Goal: Task Accomplishment & Management: Manage account settings

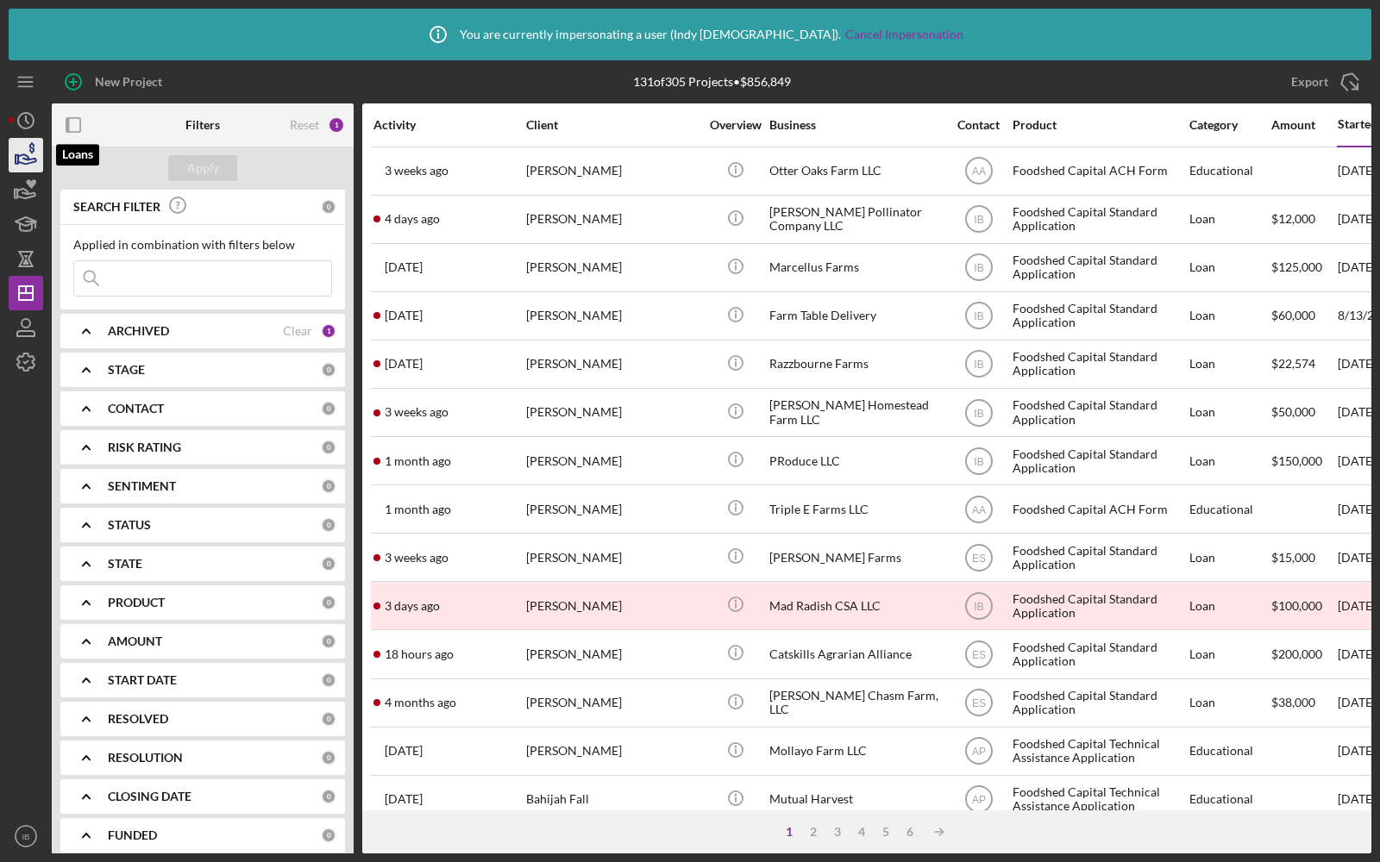
click at [29, 157] on icon "button" at bounding box center [25, 155] width 43 height 43
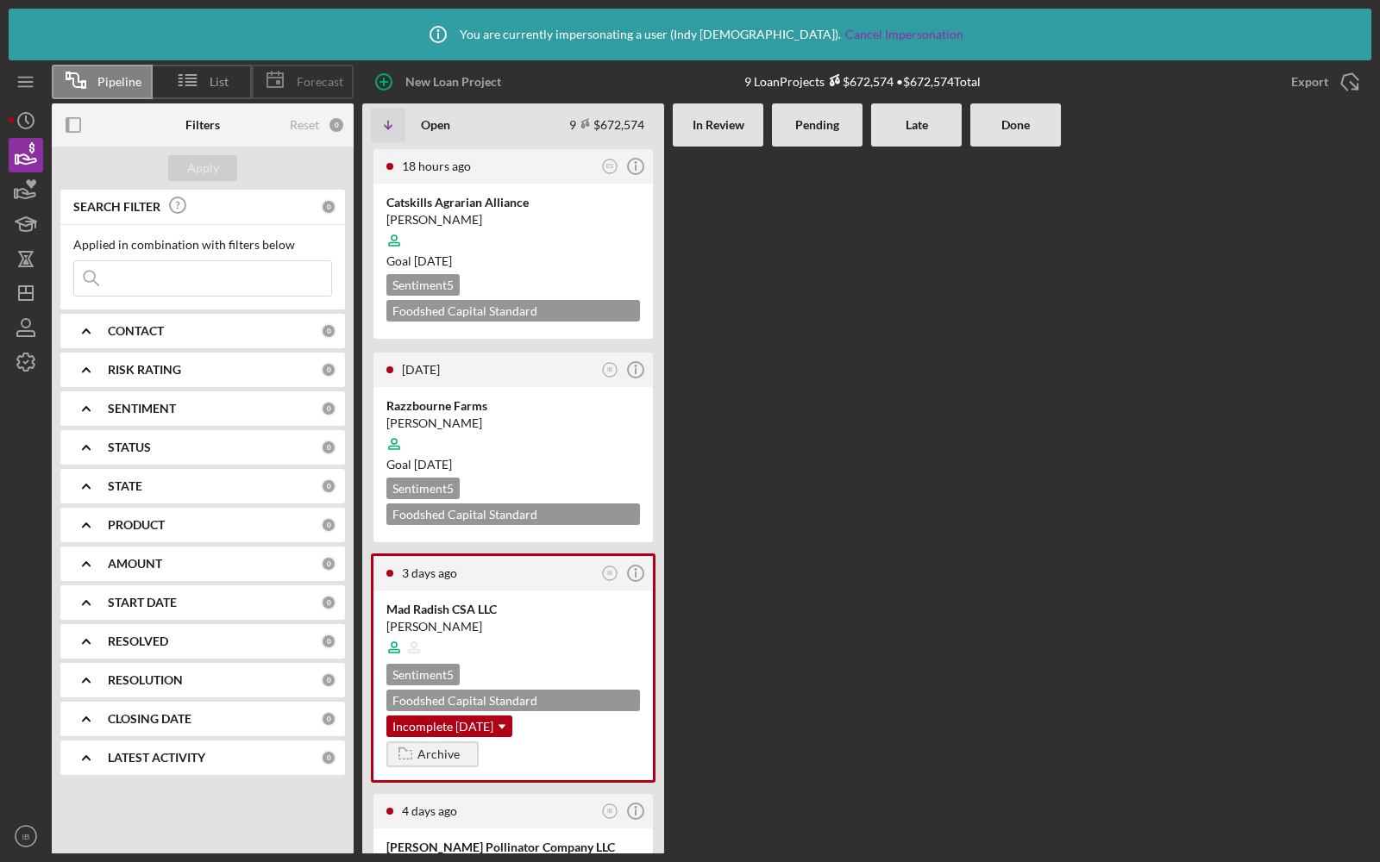
click at [310, 75] on span "Forecast" at bounding box center [320, 82] width 47 height 14
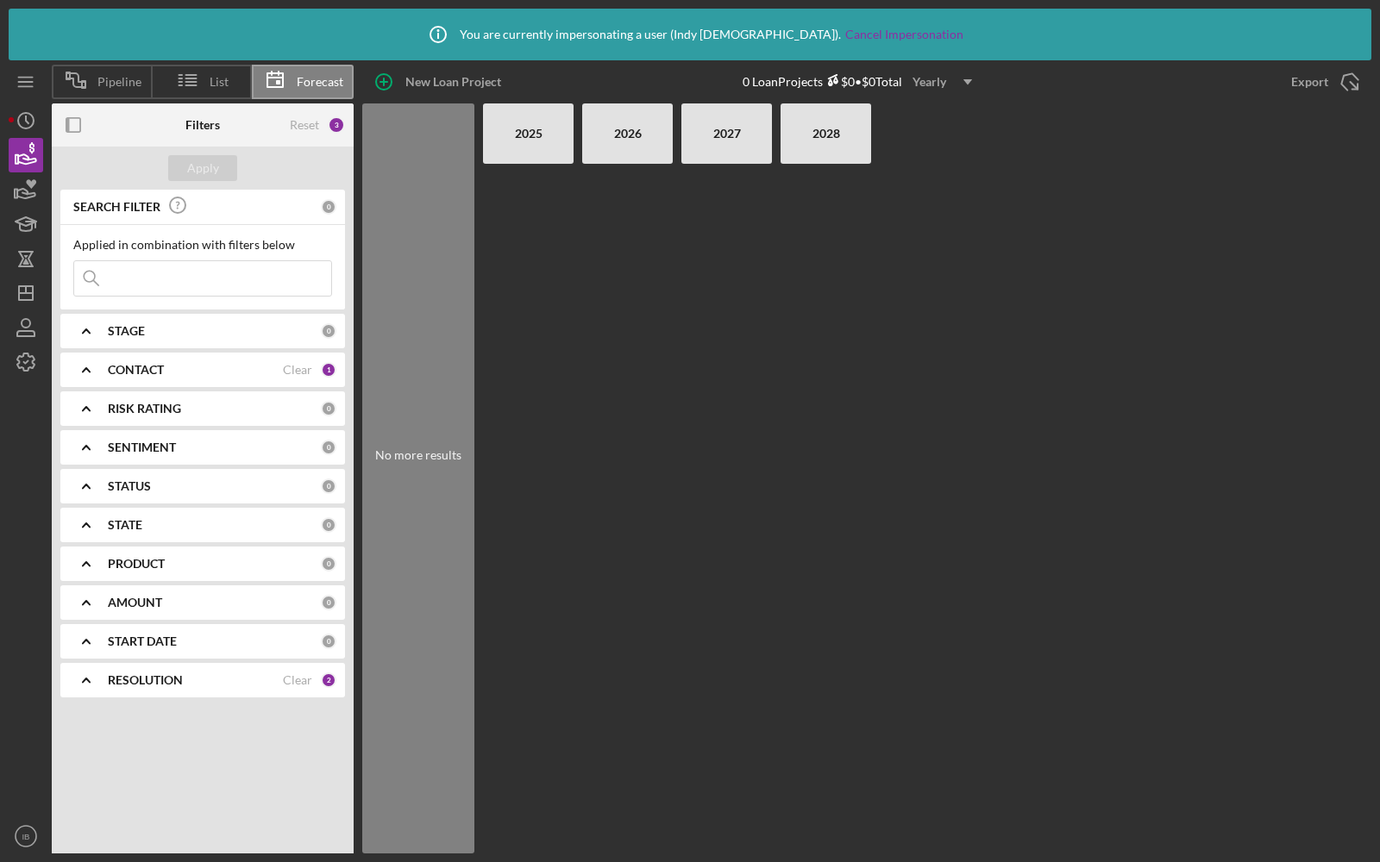
click at [946, 83] on div "Yearly" at bounding box center [929, 82] width 34 height 26
click at [942, 110] on div "Monthly" at bounding box center [946, 122] width 70 height 35
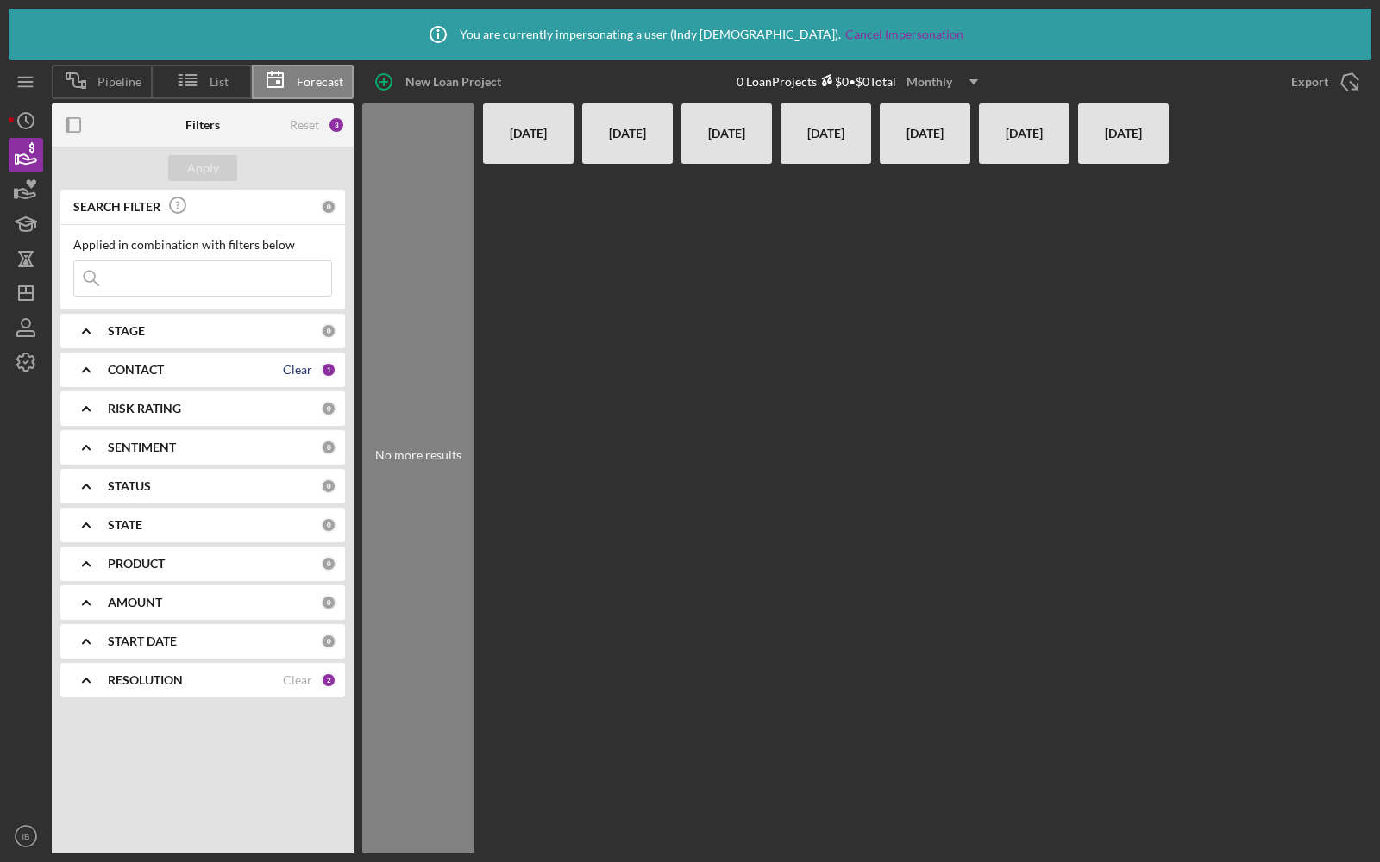
click at [306, 367] on div "Clear" at bounding box center [297, 370] width 29 height 14
click at [204, 166] on div "Apply" at bounding box center [203, 168] width 32 height 26
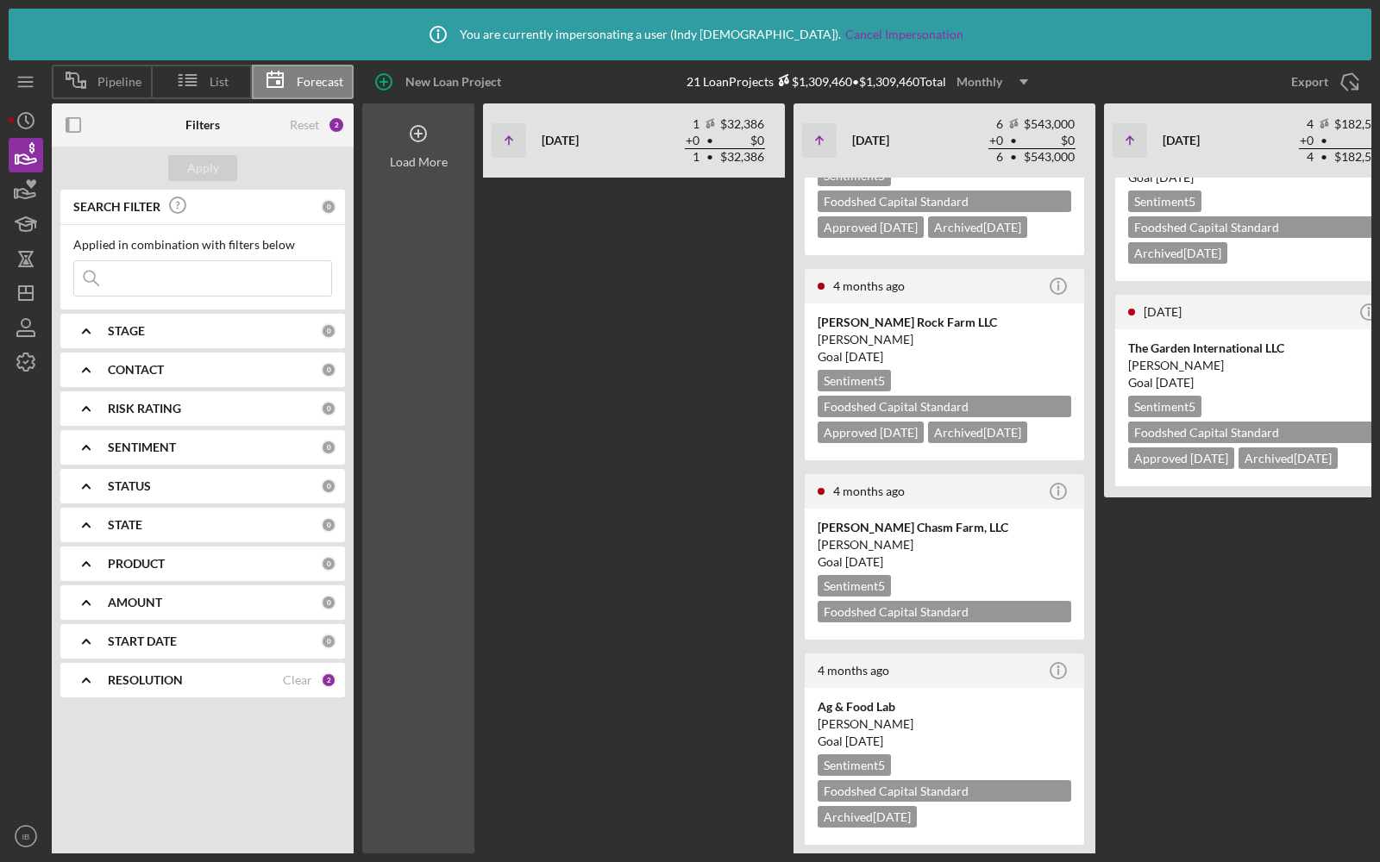
click at [411, 138] on icon at bounding box center [418, 133] width 43 height 43
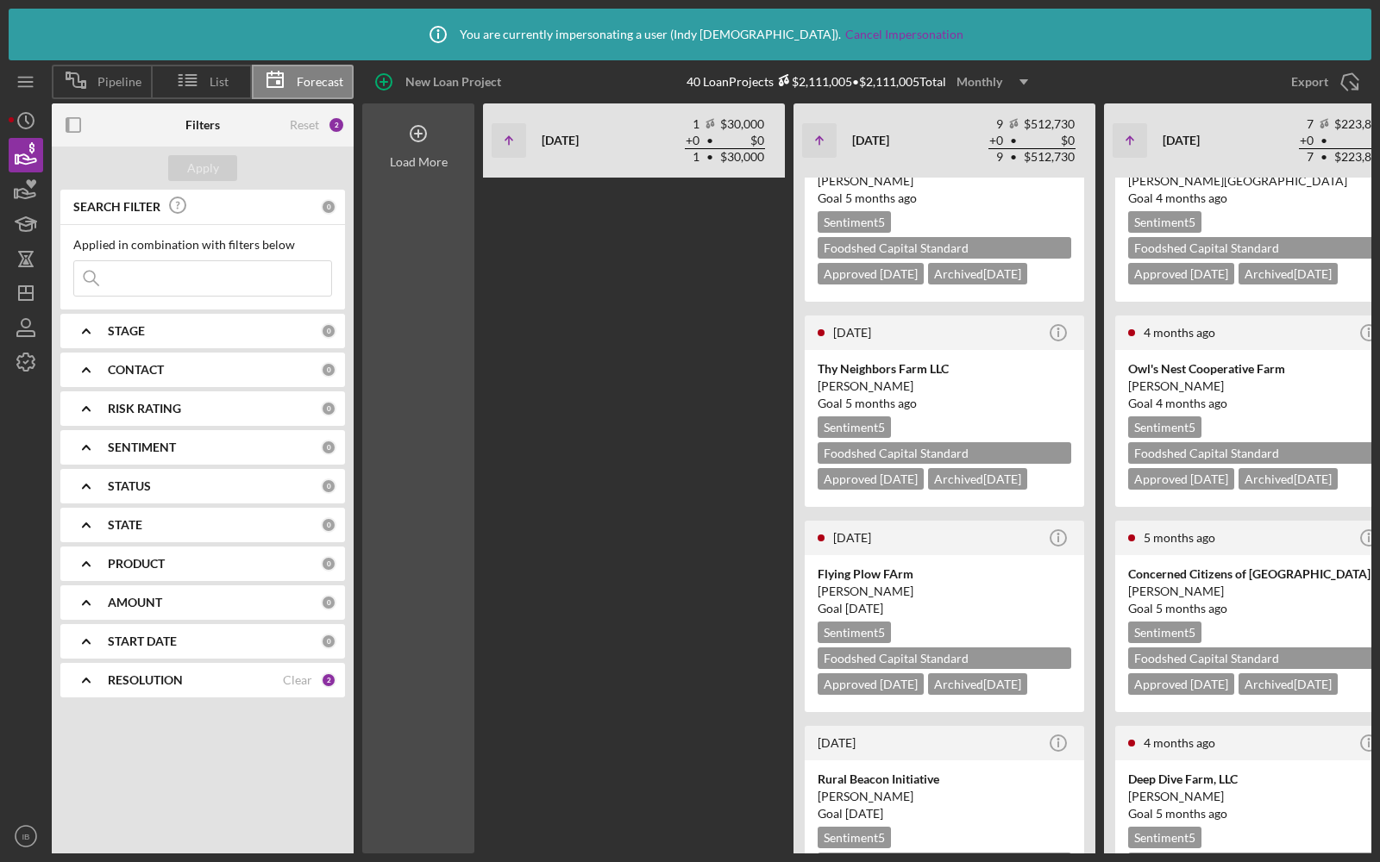
click at [411, 138] on icon at bounding box center [418, 133] width 43 height 43
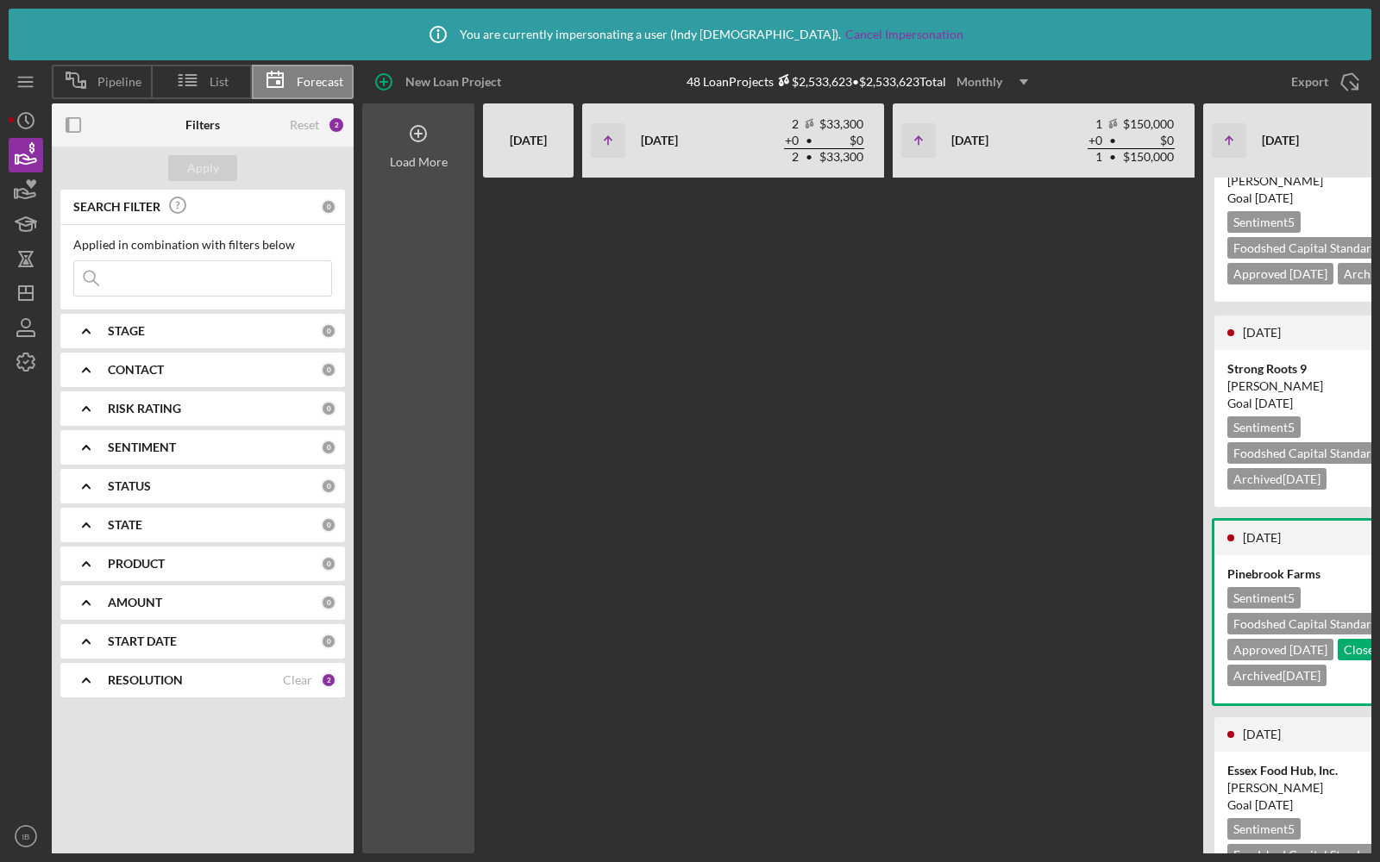
click at [411, 138] on icon at bounding box center [418, 133] width 43 height 43
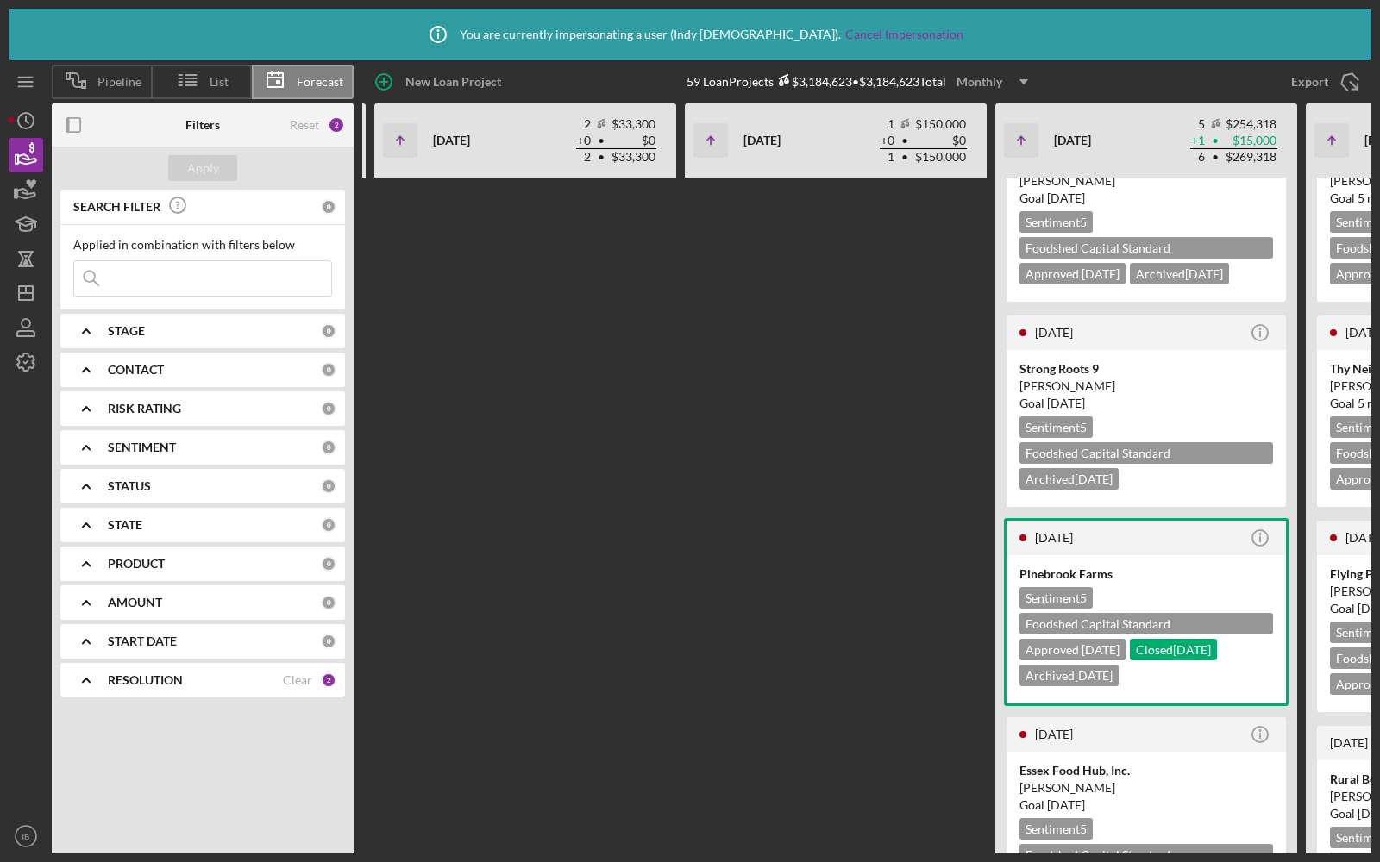
scroll to position [0, 927]
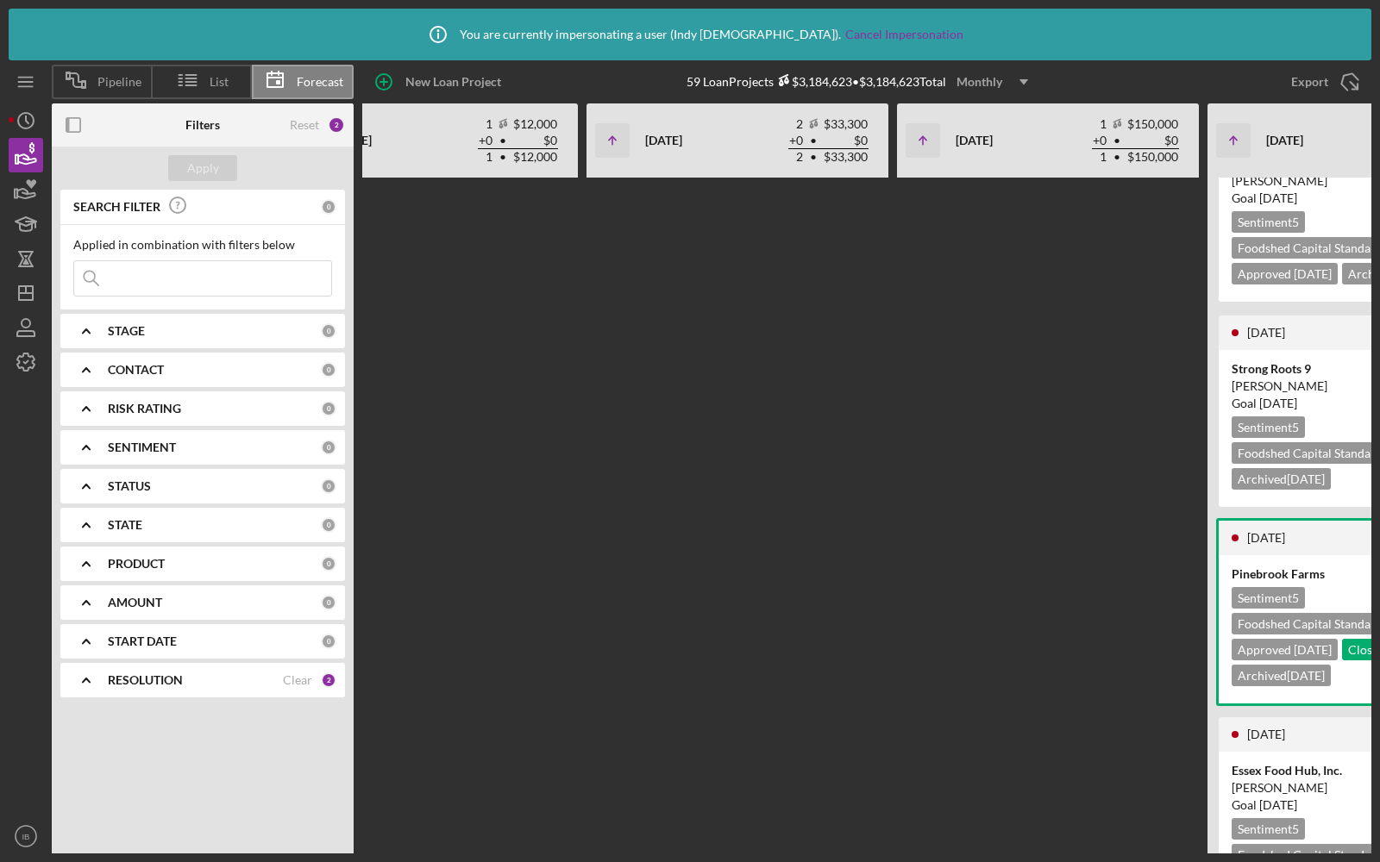
click at [149, 674] on b "RESOLUTION" at bounding box center [145, 681] width 75 height 14
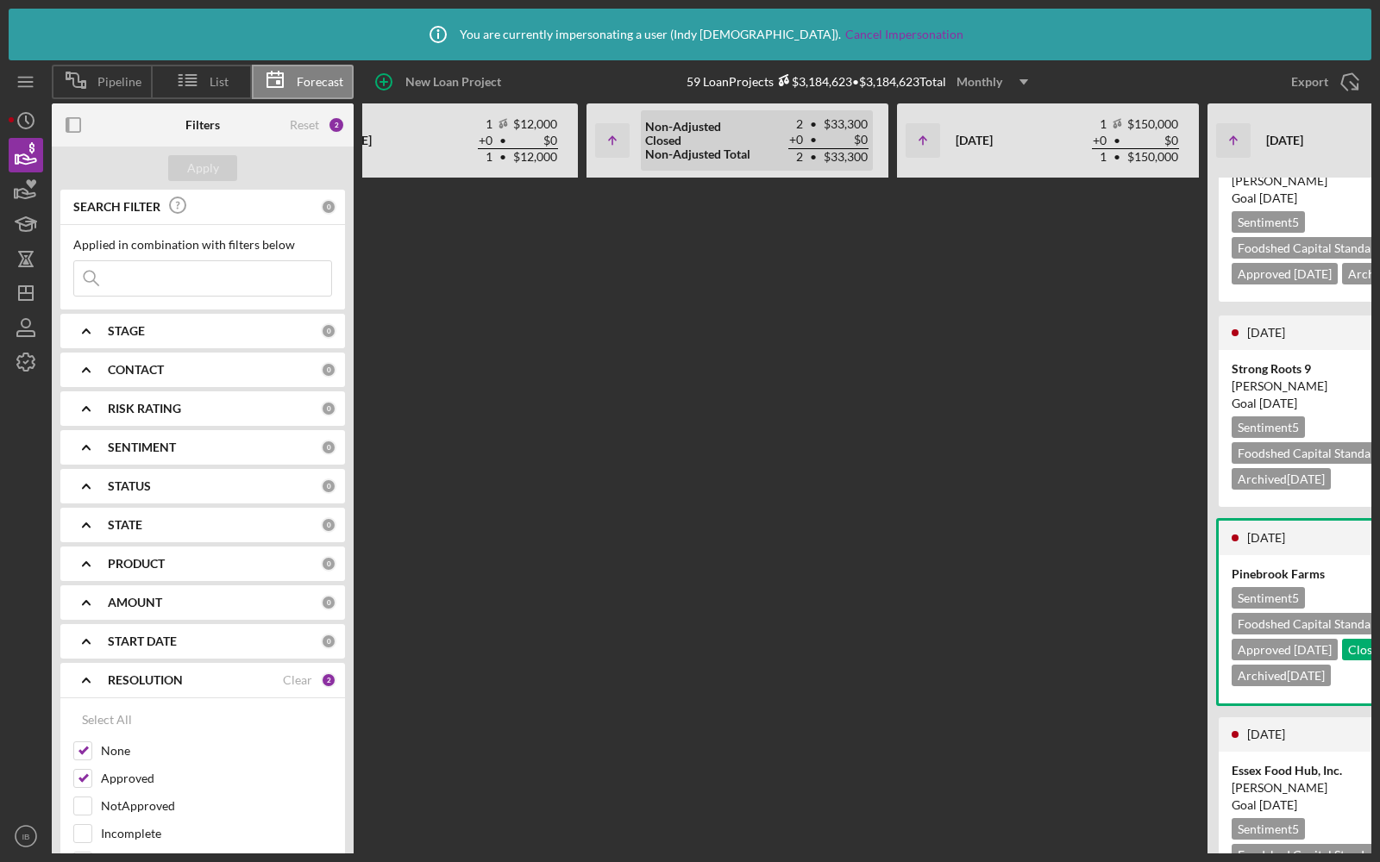
click at [696, 134] on div "Non-Adjusted Closed Non-Adjusted Total" at bounding box center [697, 140] width 105 height 41
click at [619, 148] on icon "Icon/Table Sort Arrow" at bounding box center [612, 140] width 34 height 34
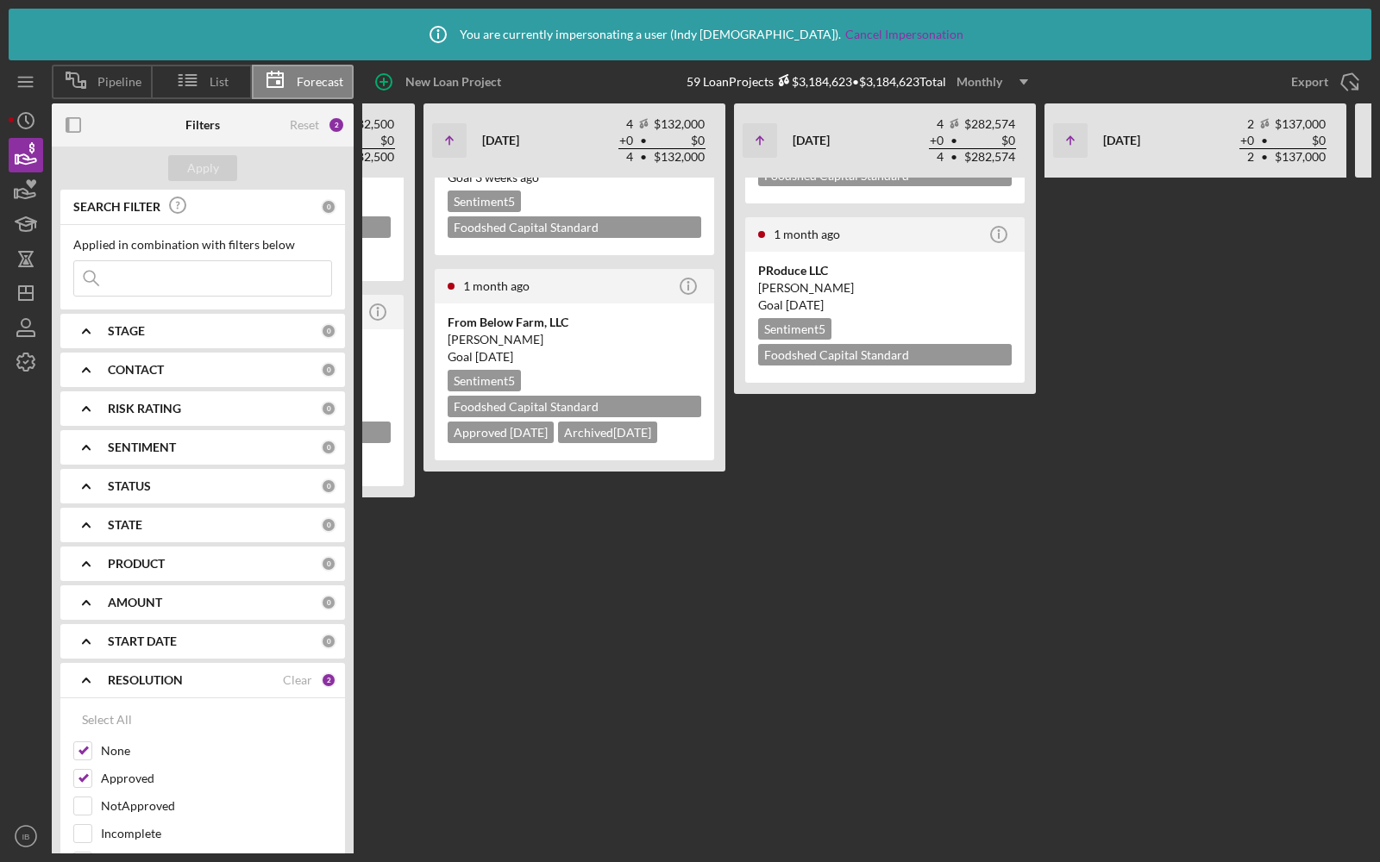
scroll to position [0, 3657]
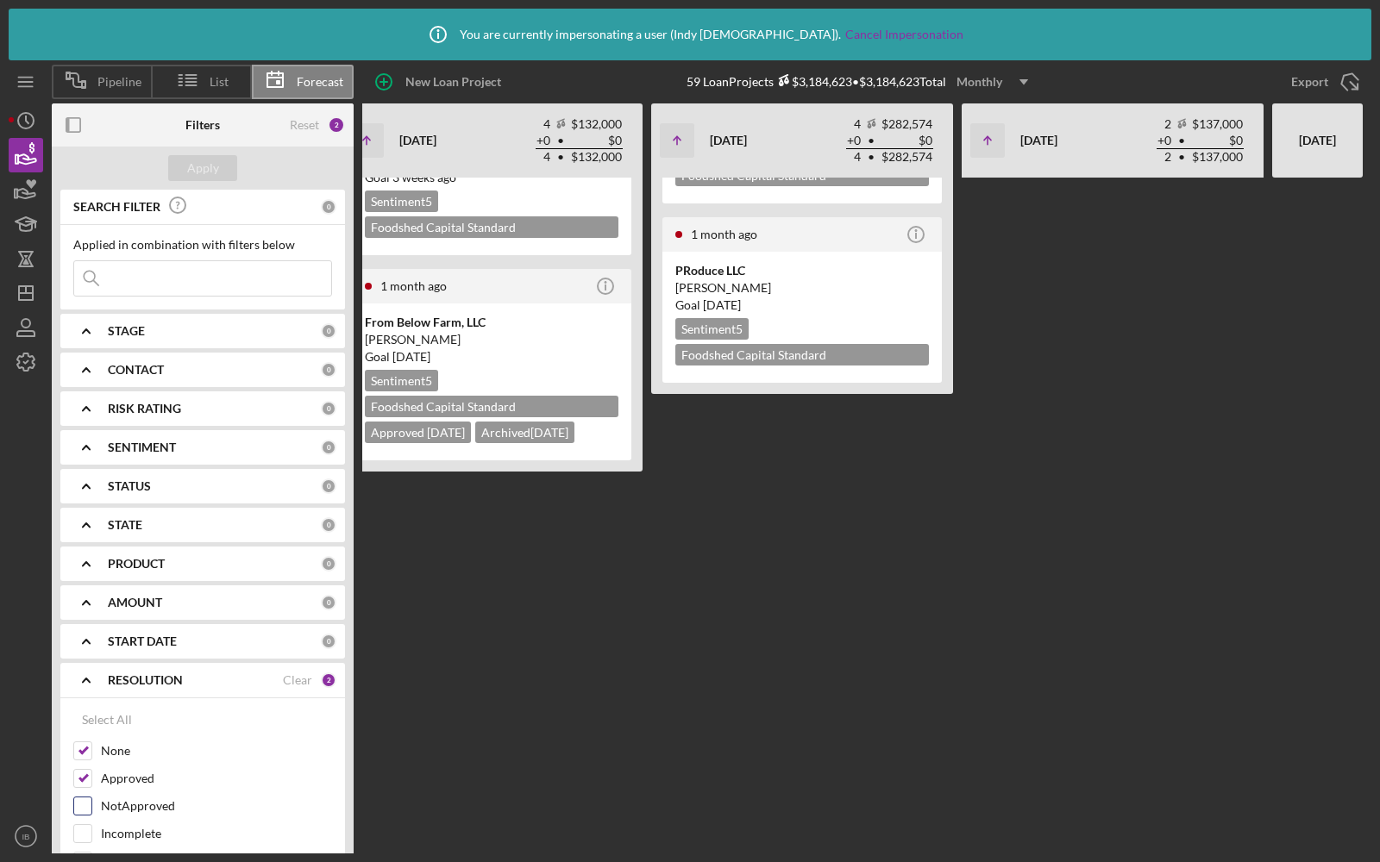
click at [80, 805] on input "NotApproved" at bounding box center [82, 806] width 17 height 17
checkbox input "true"
click at [83, 839] on div "Incomplete" at bounding box center [202, 838] width 259 height 28
click at [82, 825] on input "Incomplete" at bounding box center [82, 833] width 17 height 17
checkbox input "true"
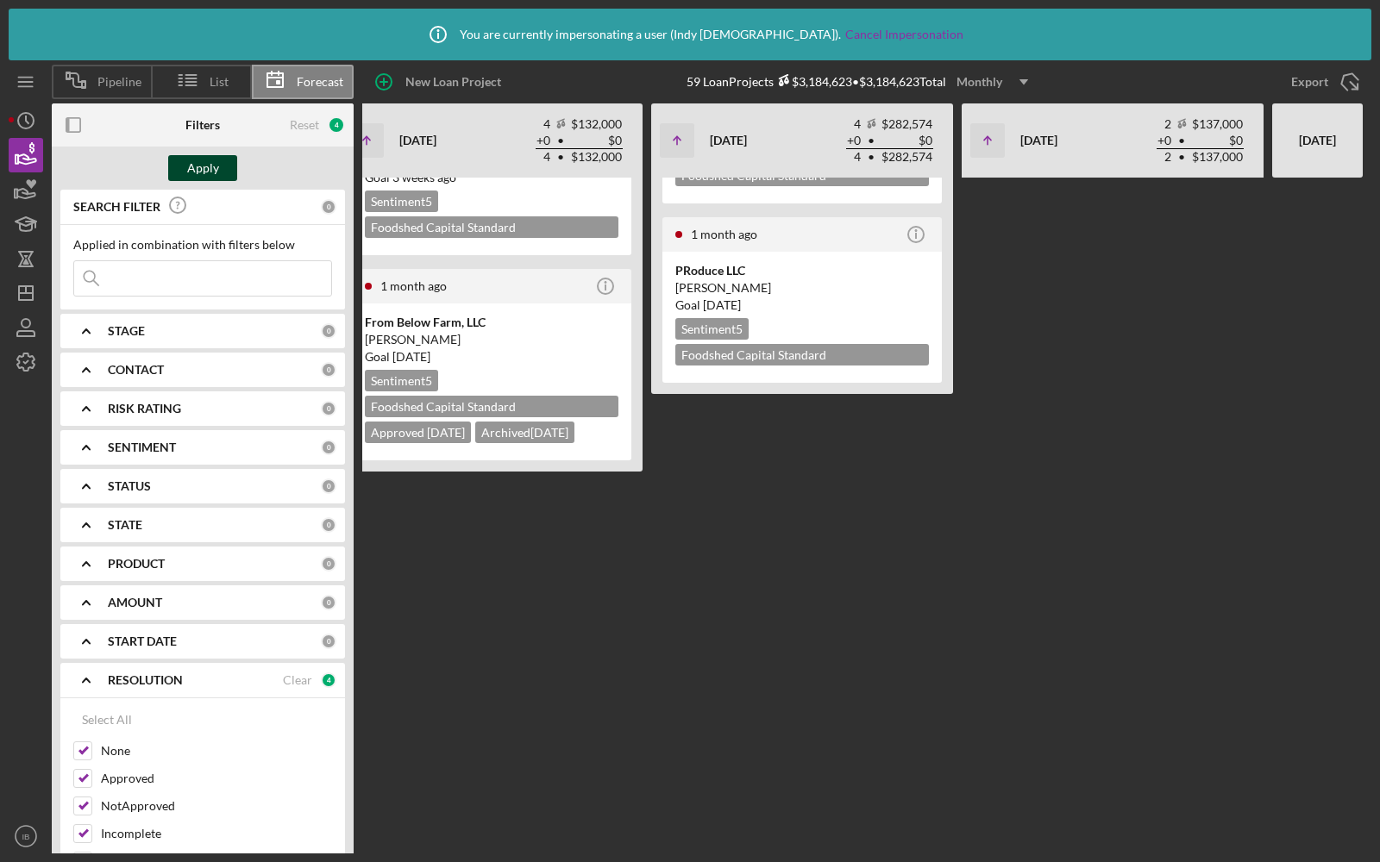
click at [218, 166] on button "Apply" at bounding box center [202, 168] width 69 height 26
click at [80, 801] on input "NotApproved" at bounding box center [82, 806] width 17 height 17
checkbox input "false"
click at [84, 828] on input "Incomplete" at bounding box center [82, 833] width 17 height 17
checkbox input "false"
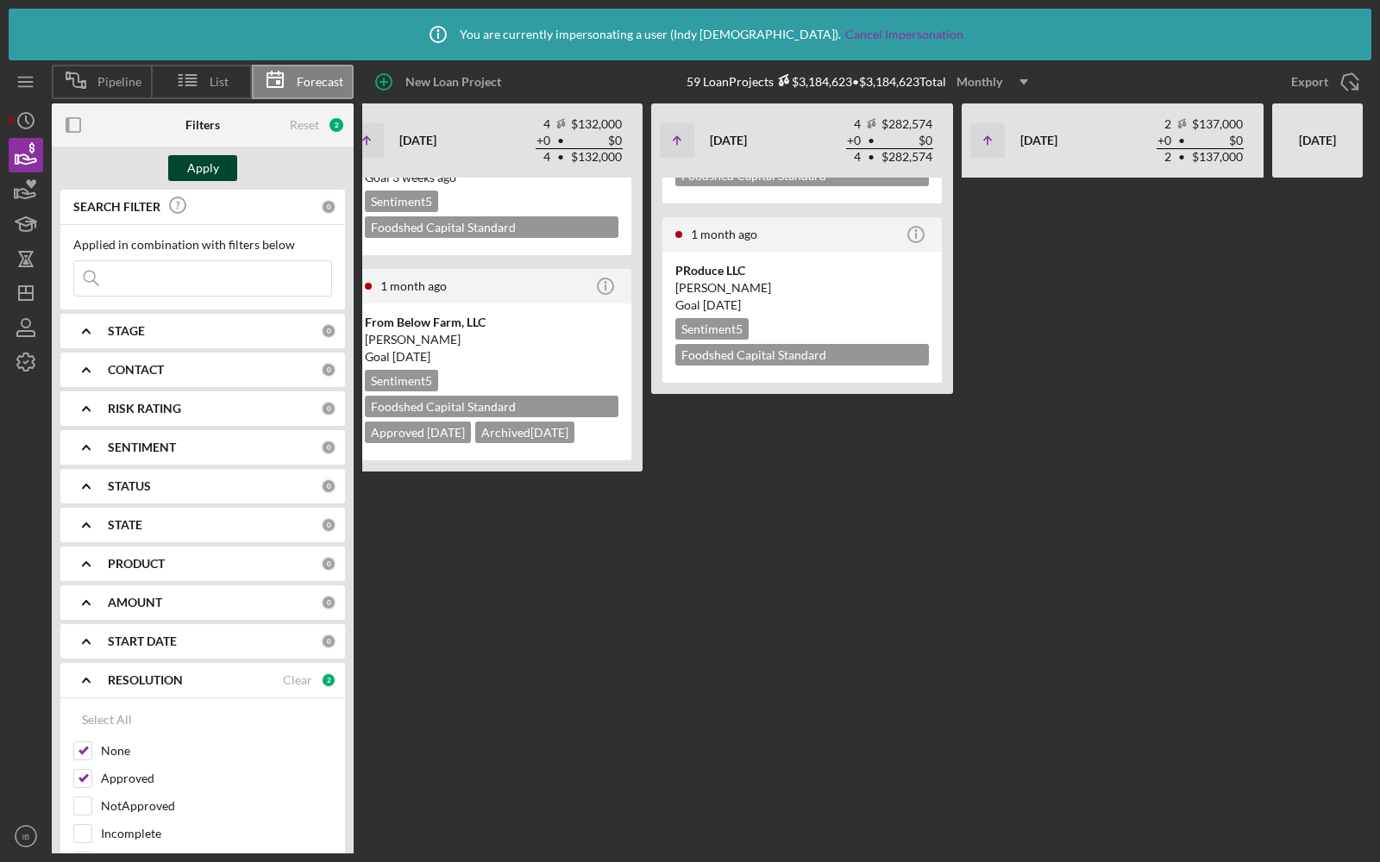
click at [215, 166] on div "Apply" at bounding box center [203, 168] width 32 height 26
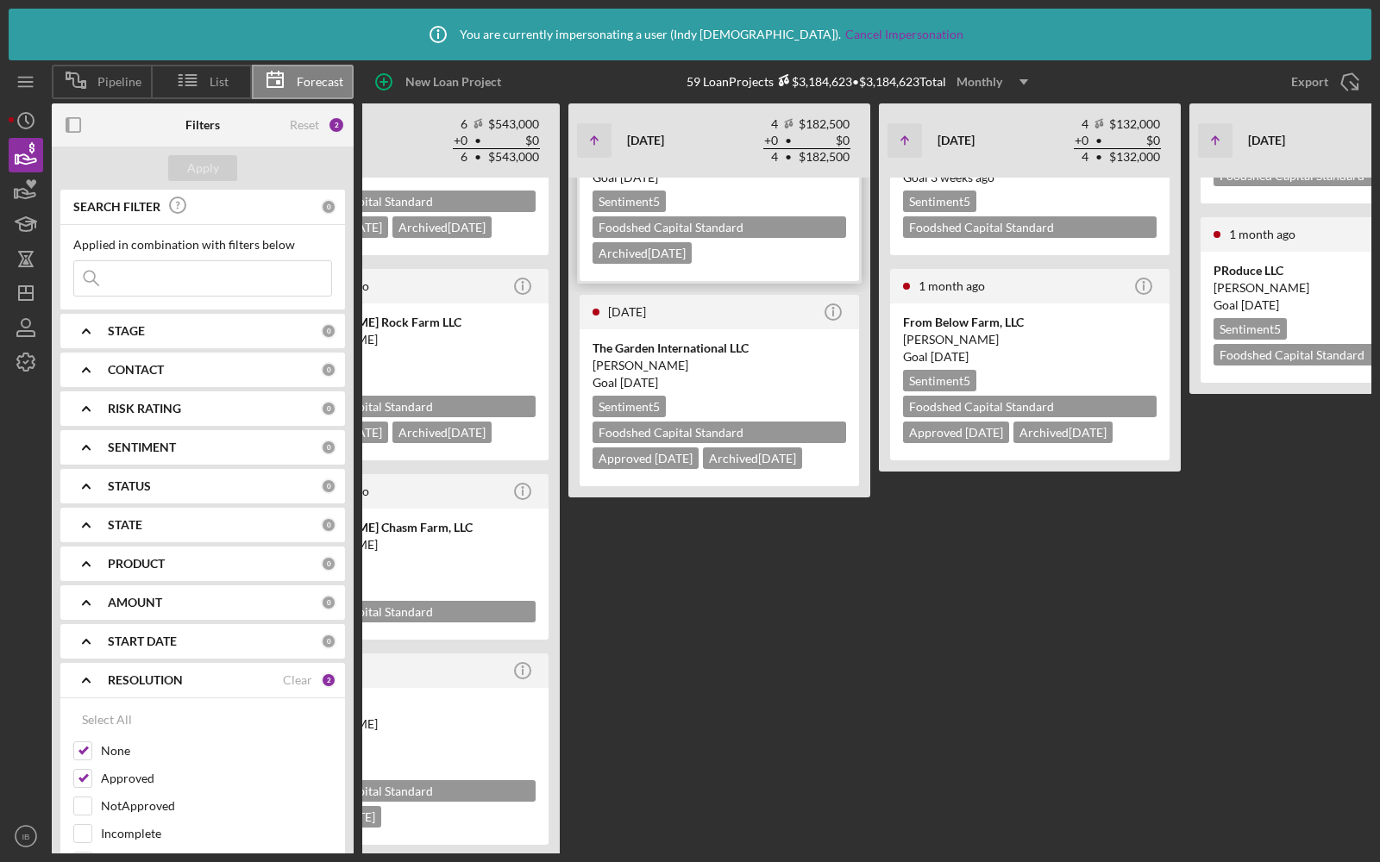
scroll to position [0, 3623]
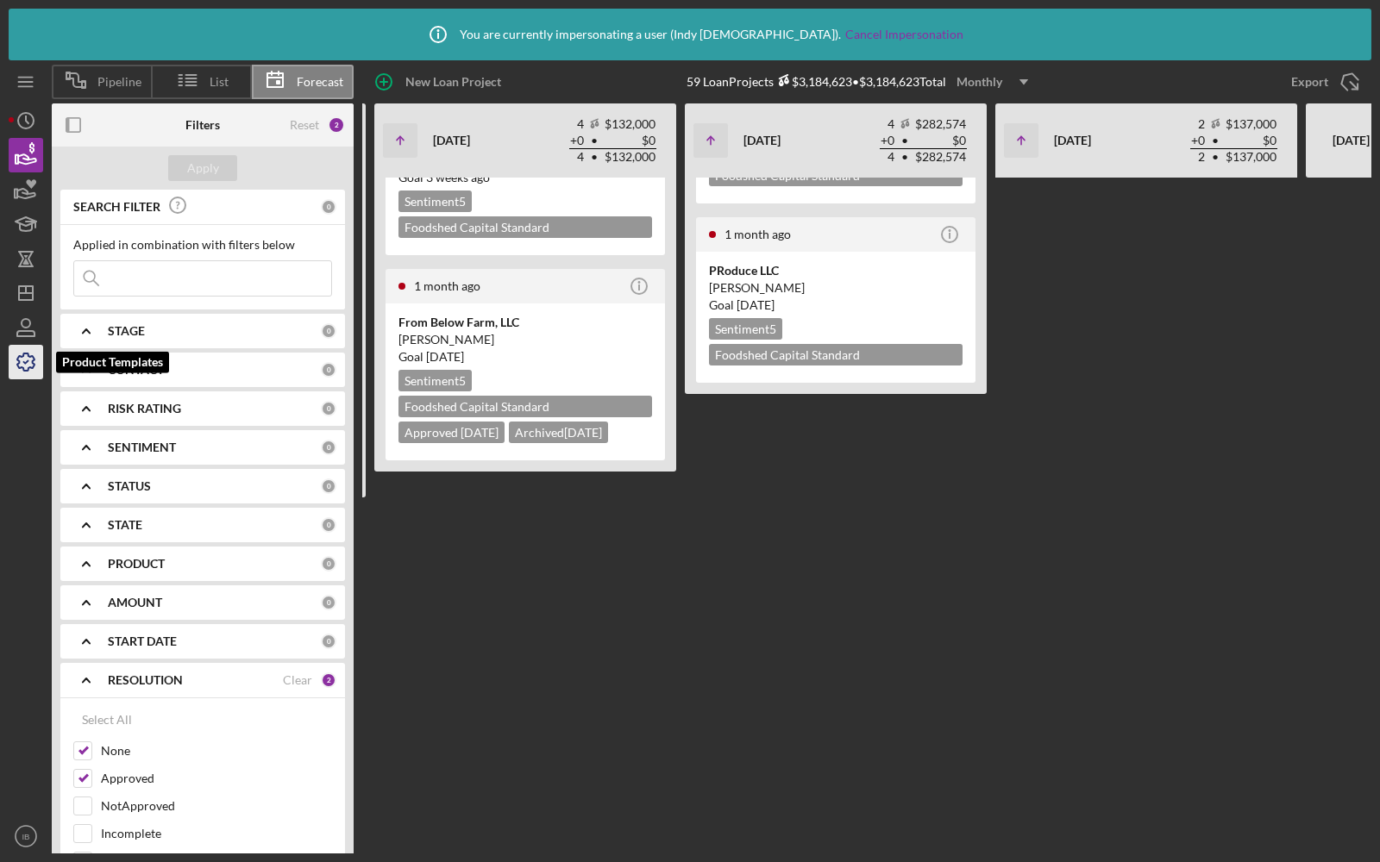
click at [26, 352] on icon "button" at bounding box center [25, 362] width 43 height 43
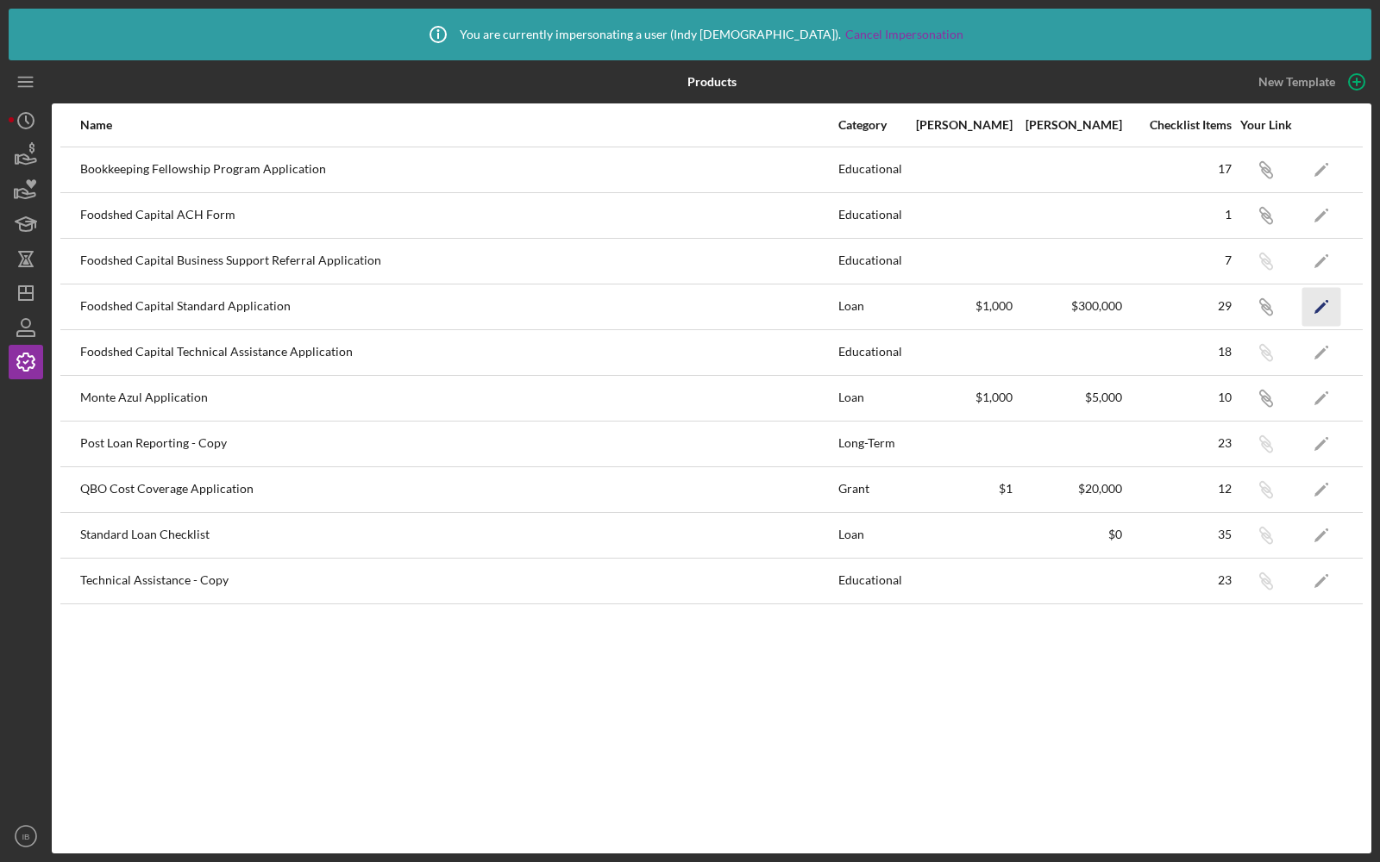
click at [1313, 306] on icon "Icon/Edit" at bounding box center [1321, 306] width 39 height 39
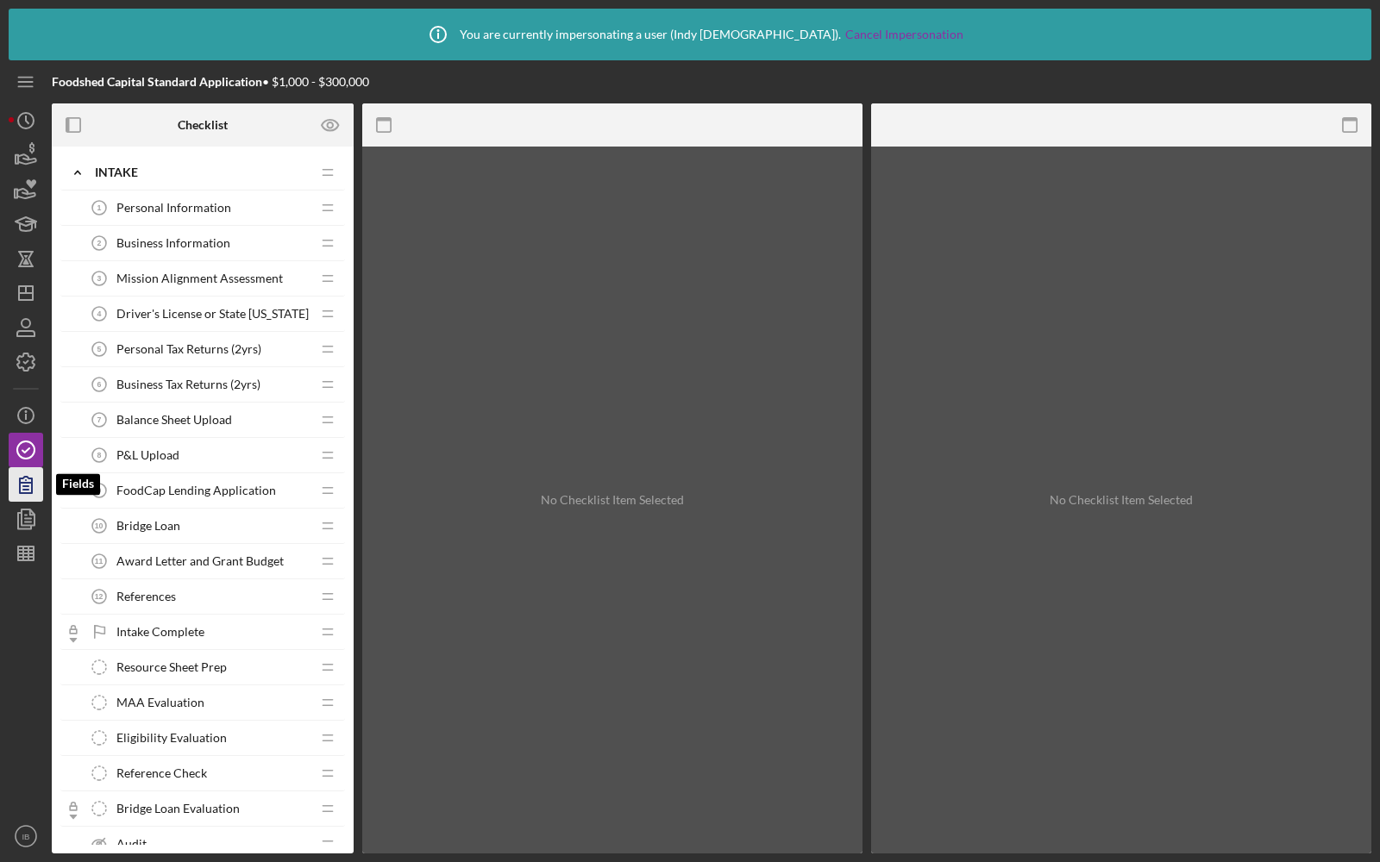
click at [22, 486] on icon "button" at bounding box center [26, 485] width 12 height 16
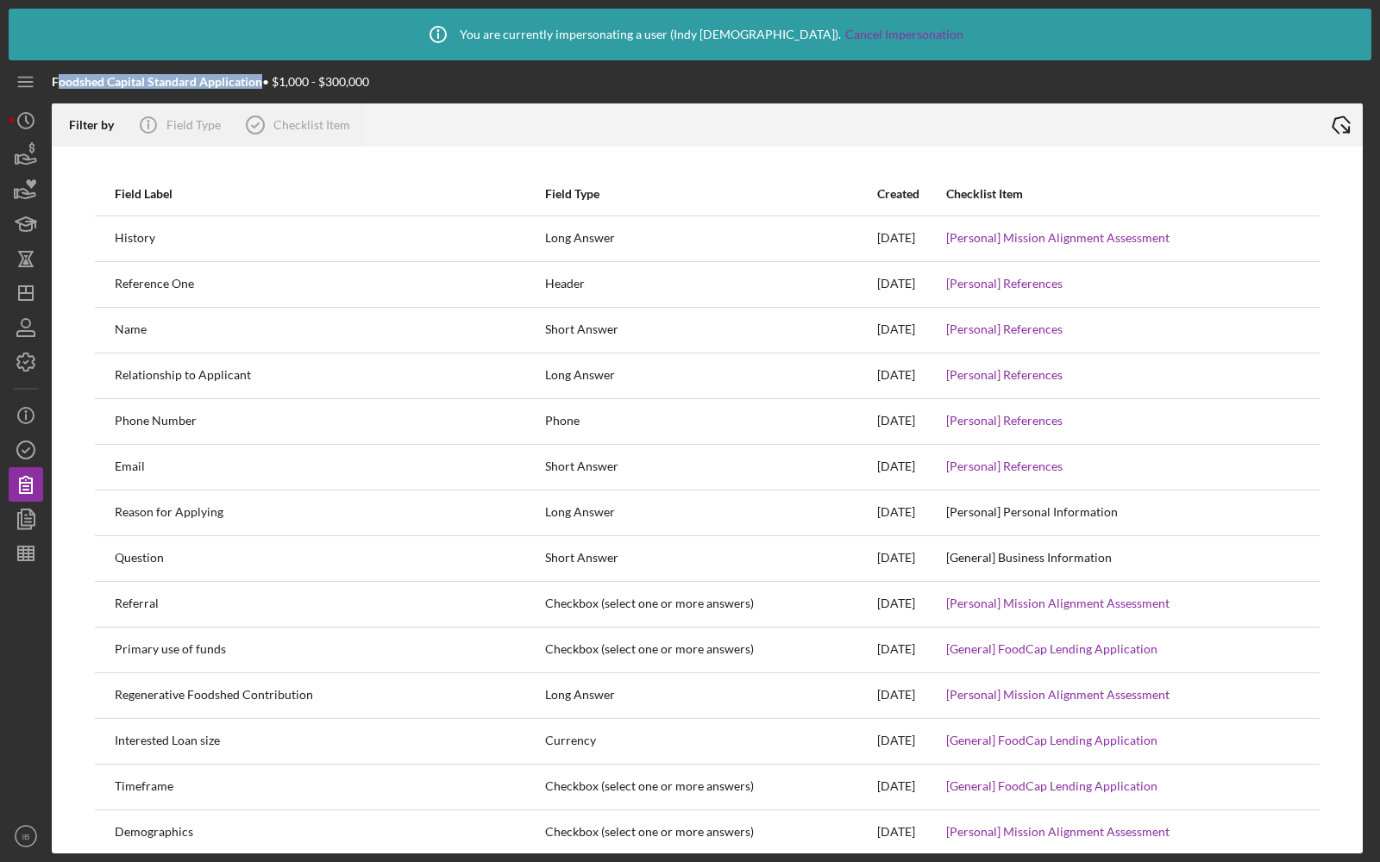
drag, startPoint x: 261, startPoint y: 83, endPoint x: 55, endPoint y: 78, distance: 206.2
click at [55, 78] on b "Foodshed Capital Standard Application" at bounding box center [157, 81] width 210 height 15
click at [400, 69] on div "Foodshed Capital Standard Application • $1,000 - $300,000" at bounding box center [272, 81] width 440 height 43
drag, startPoint x: 262, startPoint y: 85, endPoint x: 53, endPoint y: 84, distance: 209.6
click at [53, 84] on div "Foodshed Capital Standard Application • $1,000 - $300,000" at bounding box center [210, 82] width 317 height 14
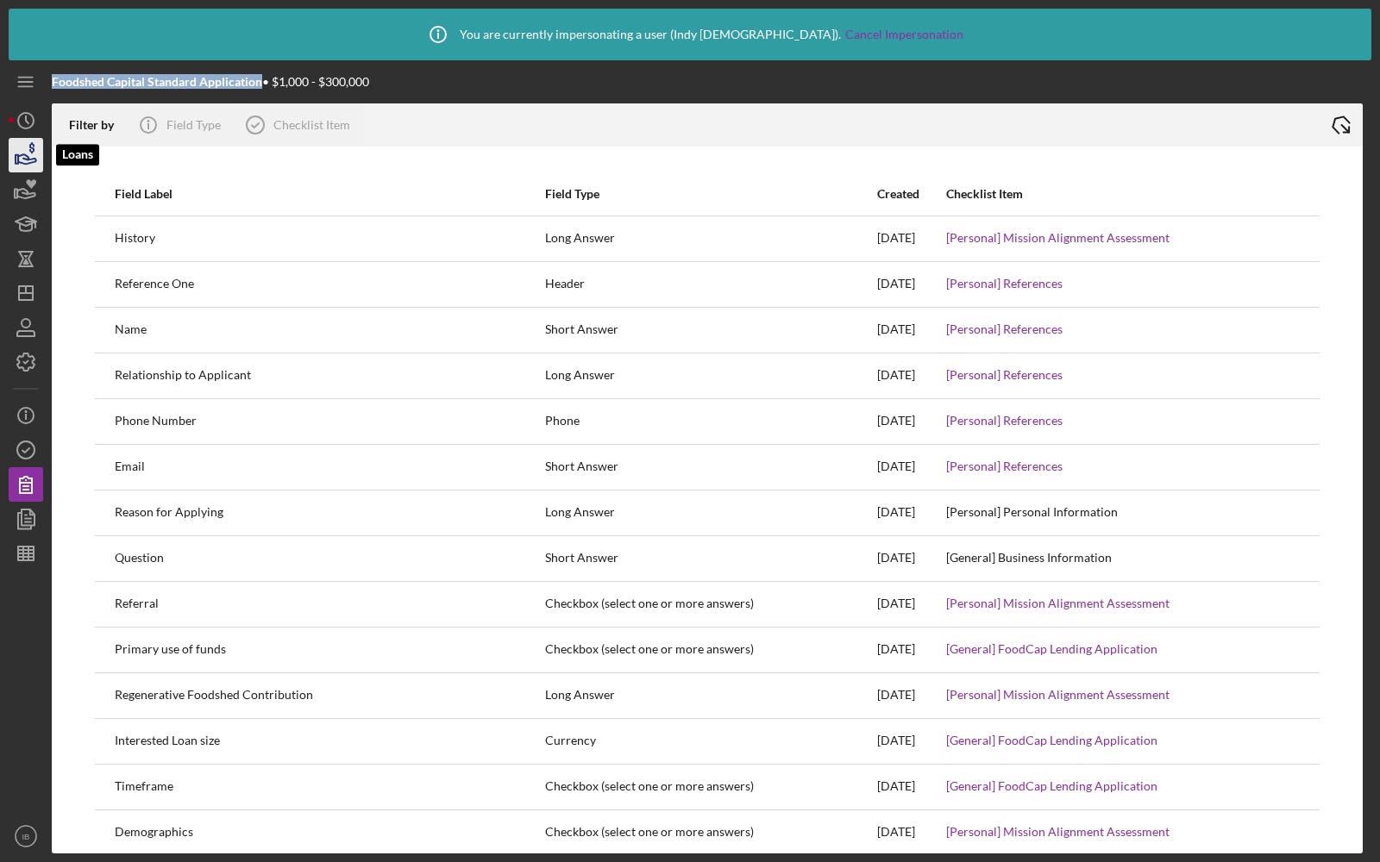
click at [21, 157] on icon "button" at bounding box center [25, 155] width 43 height 43
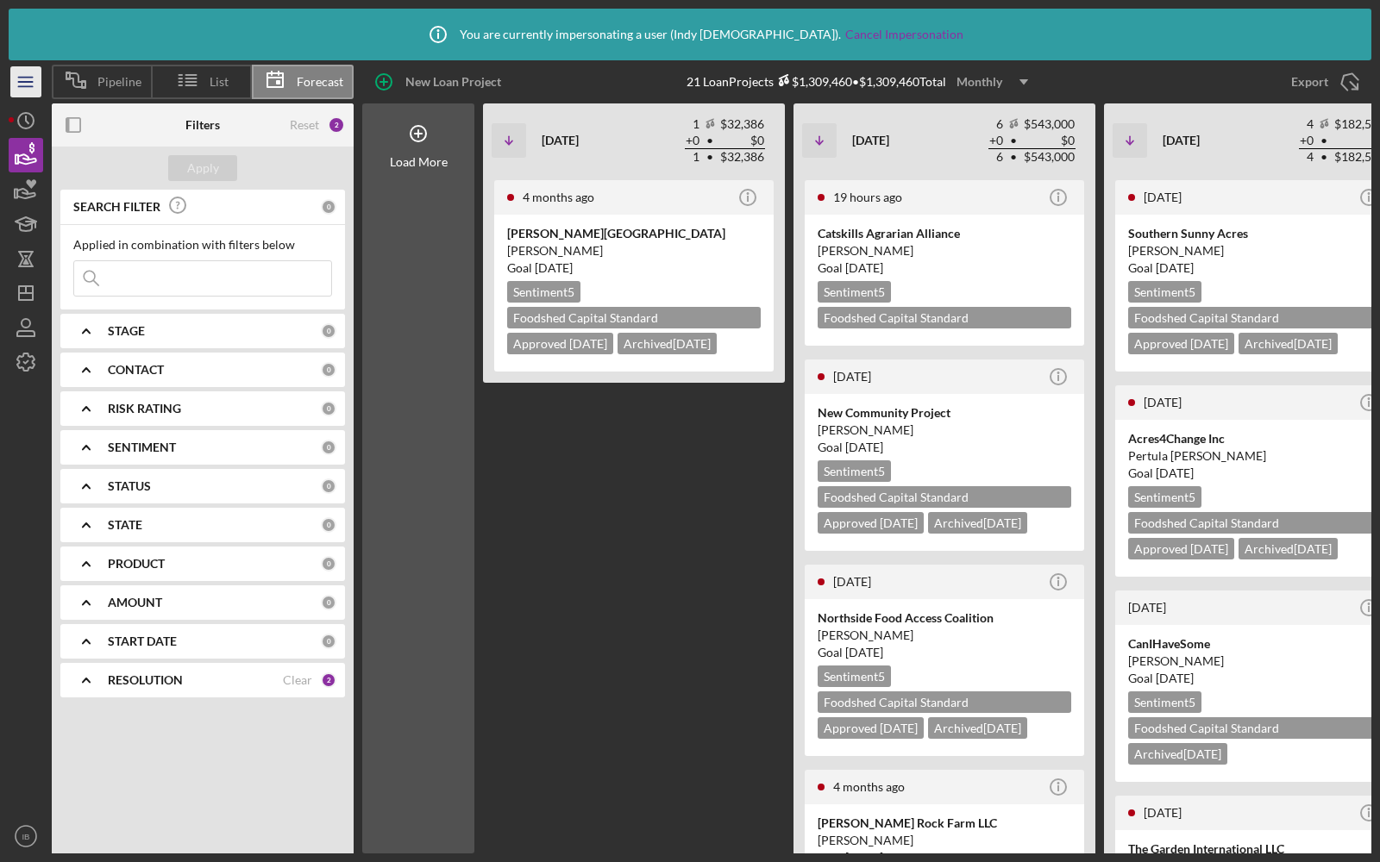
click at [22, 82] on line "button" at bounding box center [25, 82] width 14 height 0
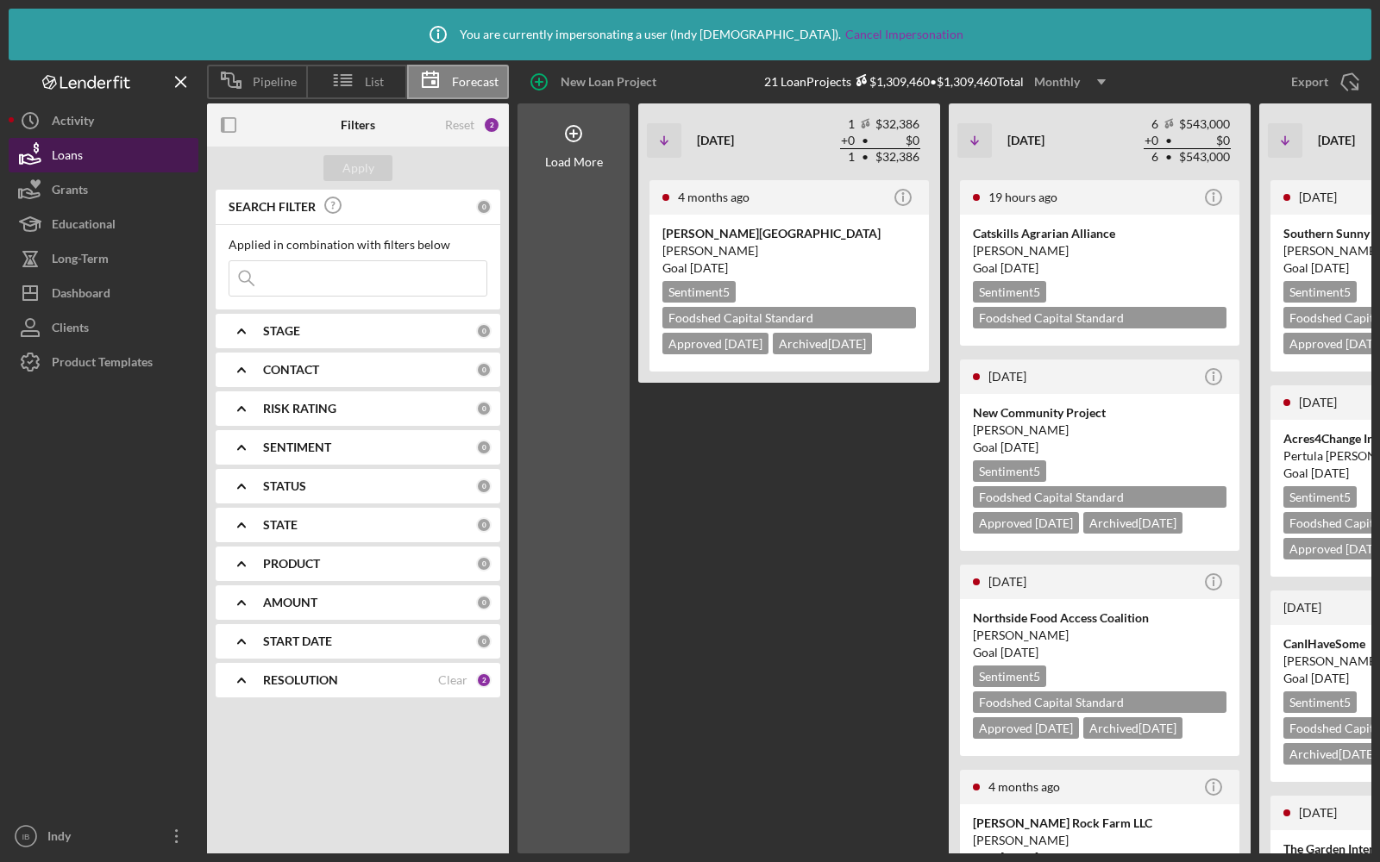
click at [94, 149] on button "Loans" at bounding box center [104, 155] width 190 height 34
click at [74, 160] on div "Loans" at bounding box center [67, 157] width 31 height 39
click at [251, 91] on icon at bounding box center [231, 80] width 43 height 43
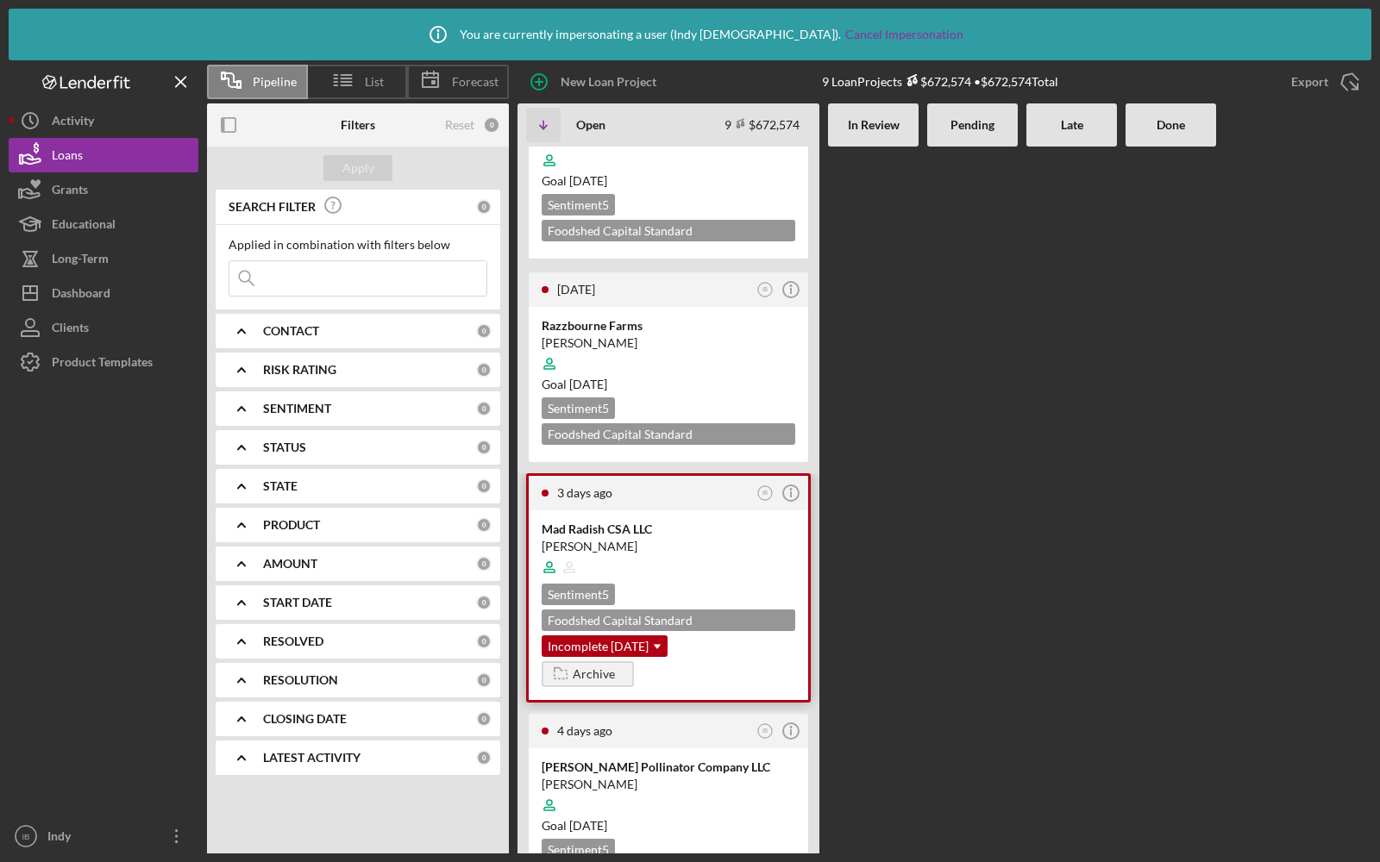
scroll to position [89, 0]
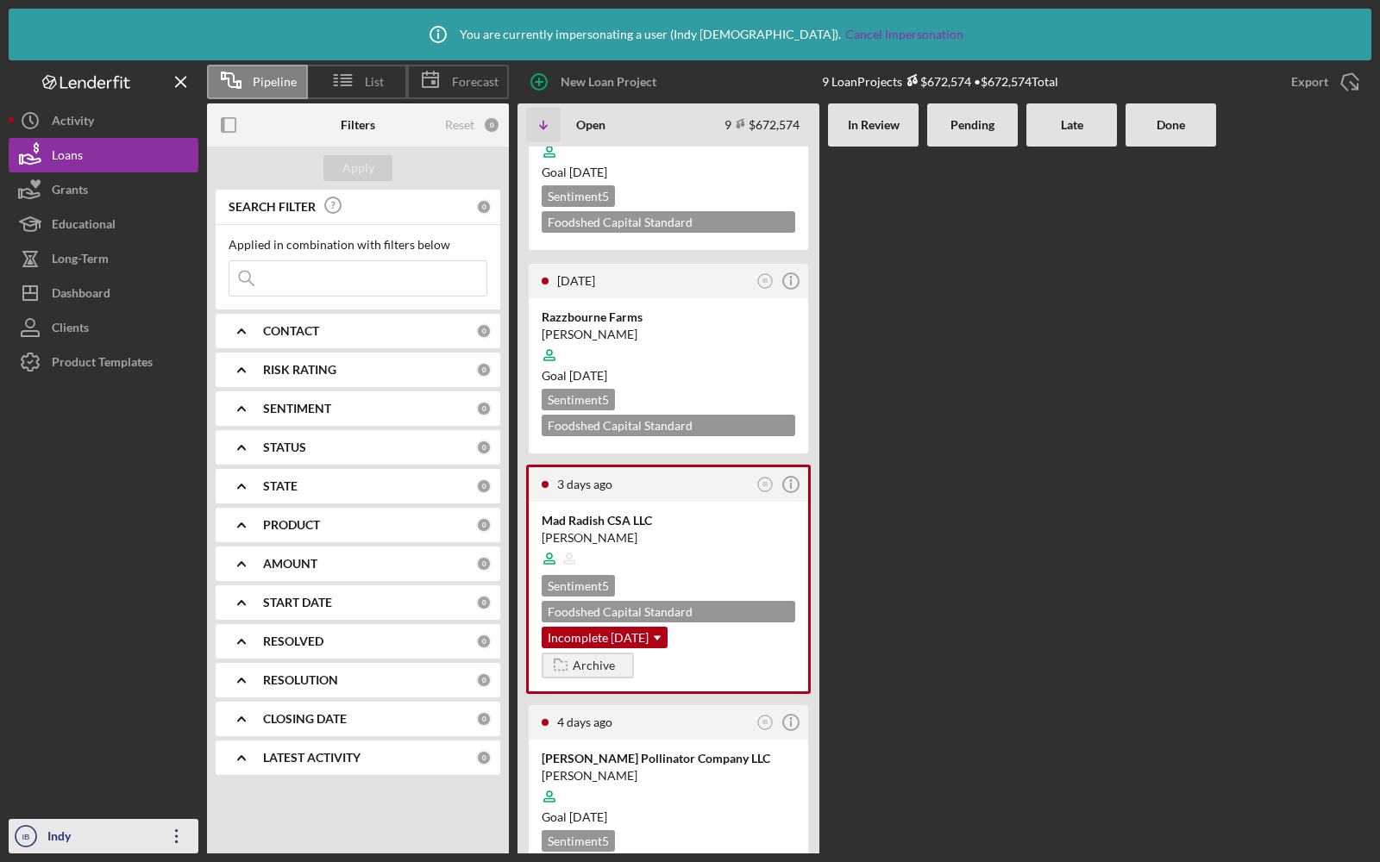
click at [66, 828] on div "Indy [PERSON_NAME]" at bounding box center [99, 853] width 112 height 69
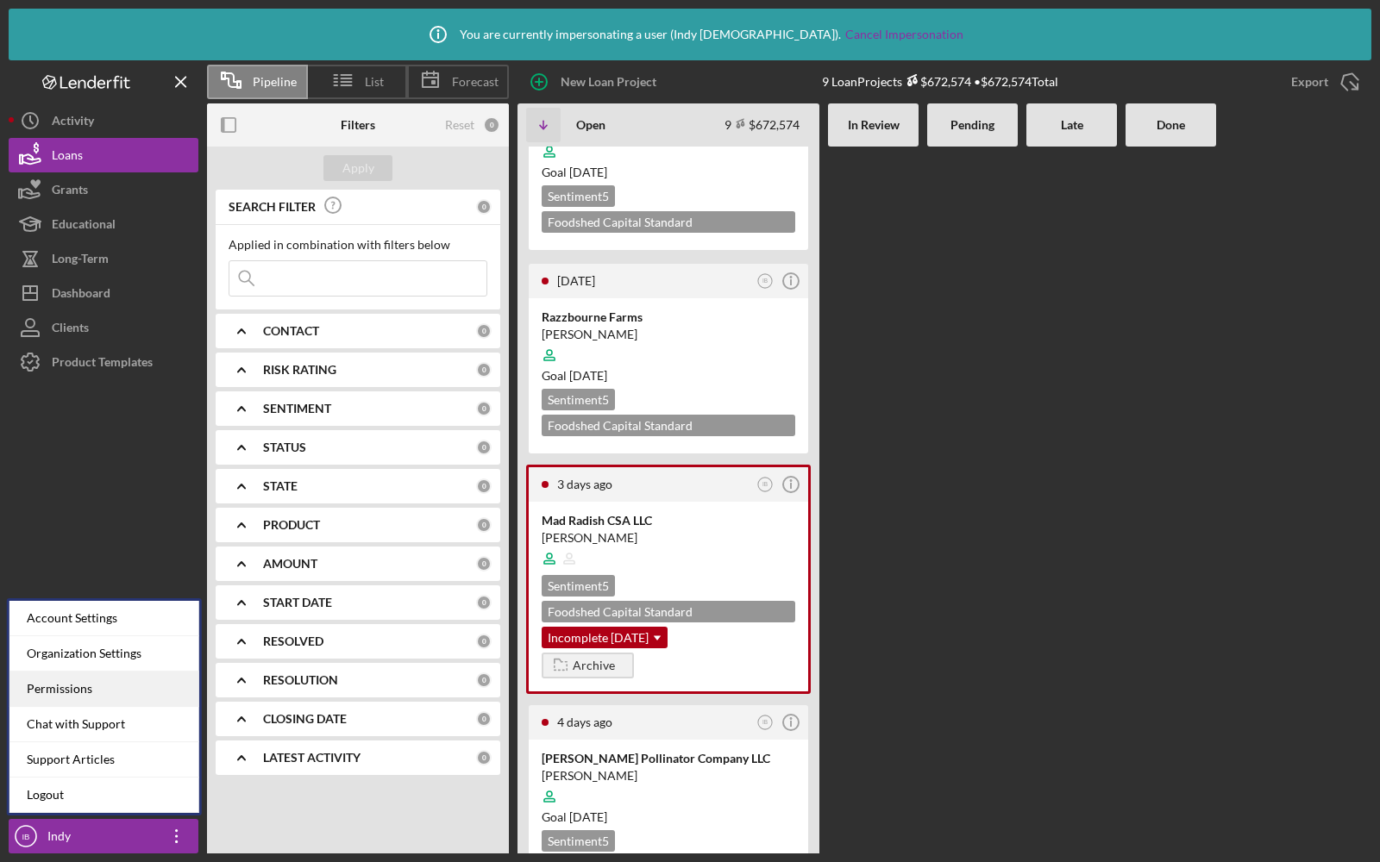
click at [75, 699] on div "Permissions" at bounding box center [104, 689] width 190 height 35
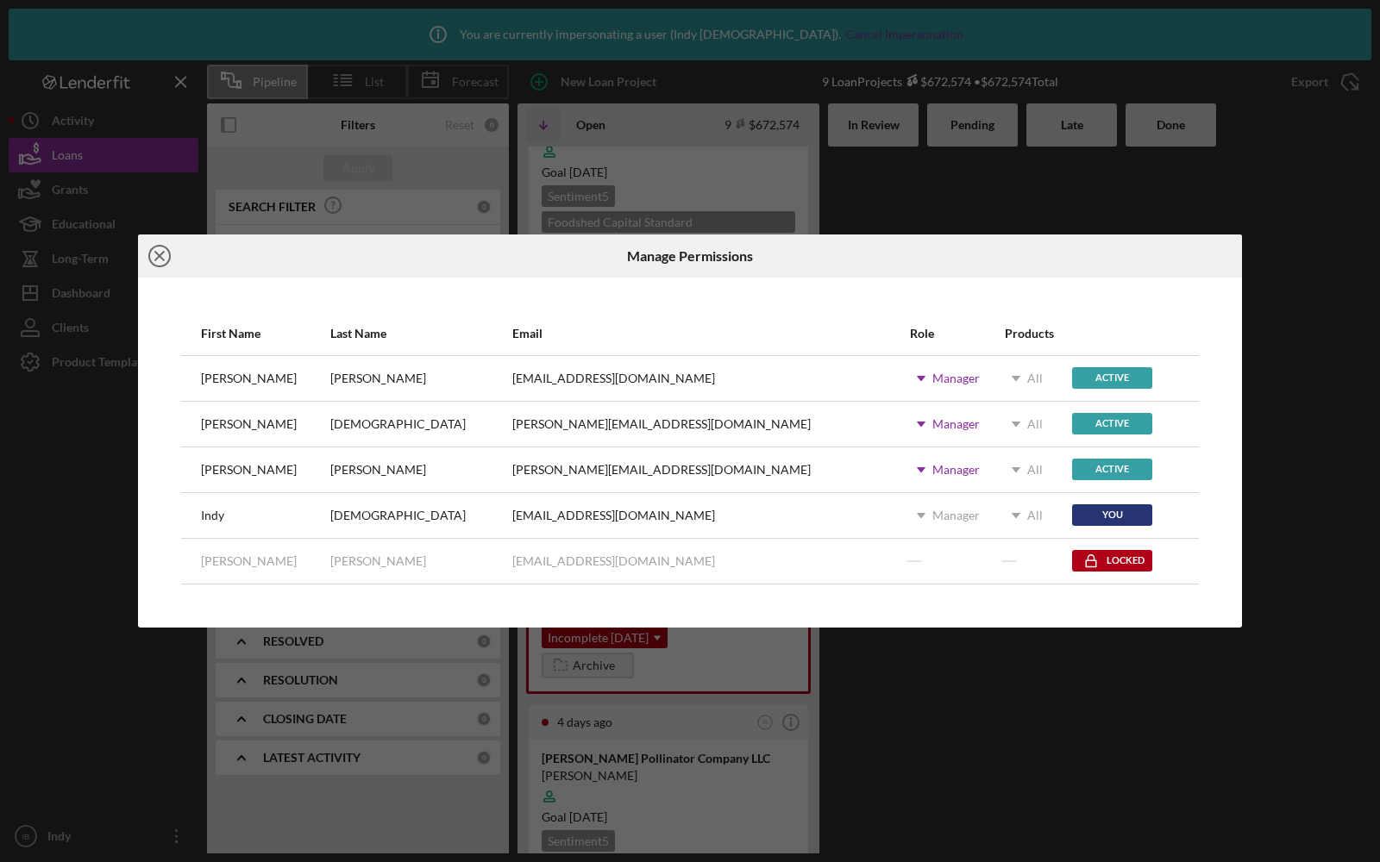
click at [153, 248] on icon "Icon/Close" at bounding box center [159, 256] width 43 height 43
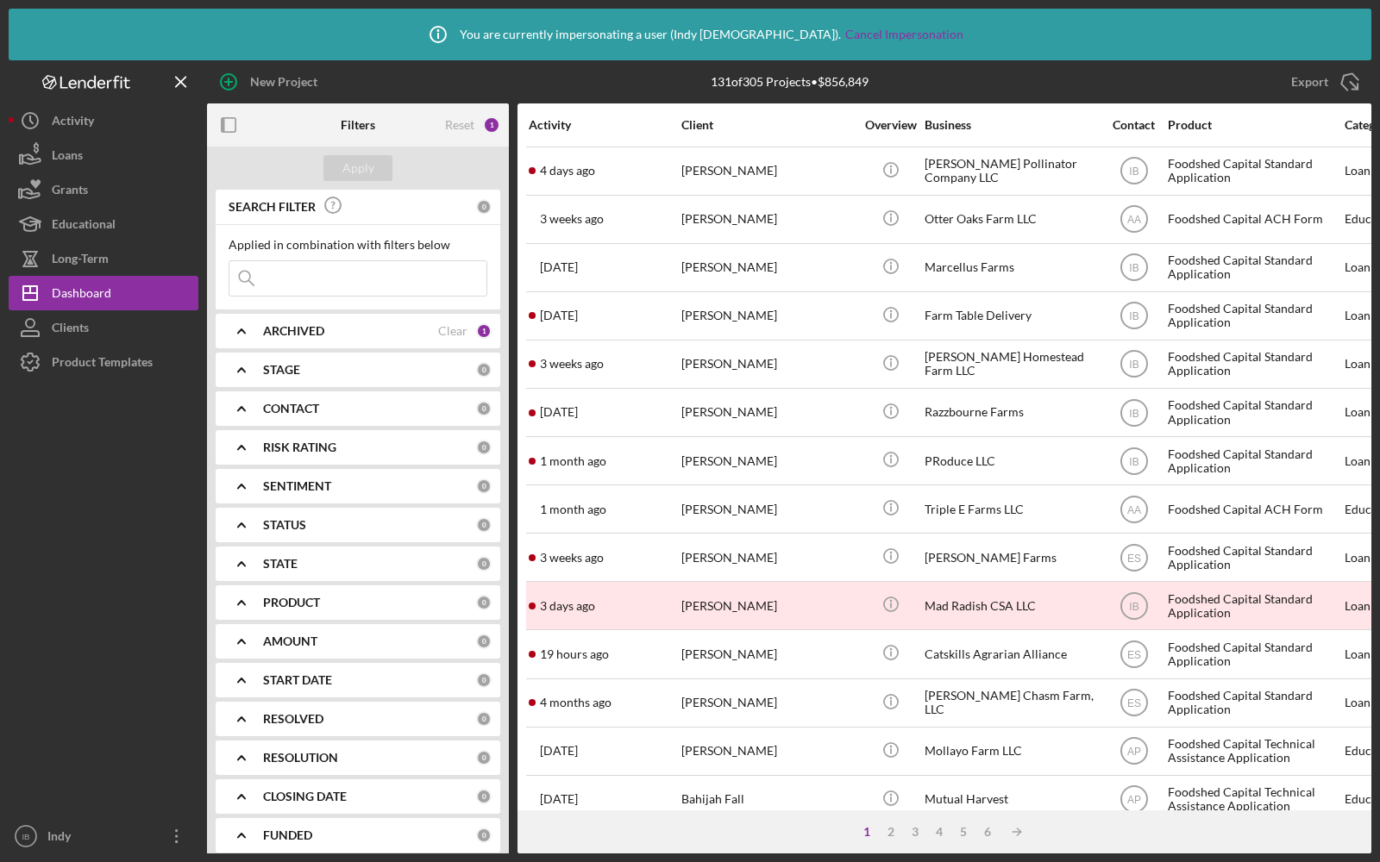
scroll to position [71, 0]
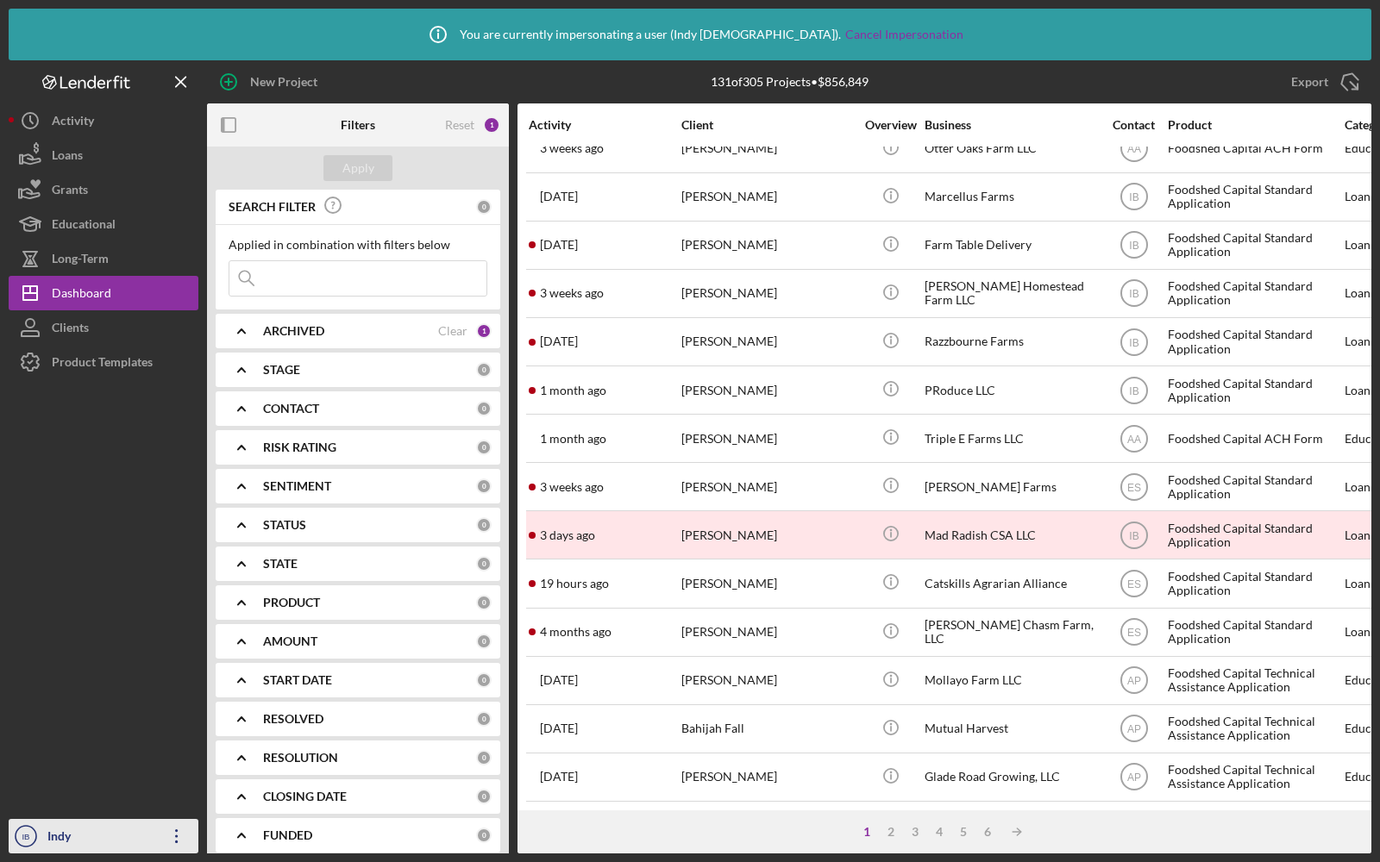
click at [14, 847] on icon "IB" at bounding box center [26, 836] width 34 height 43
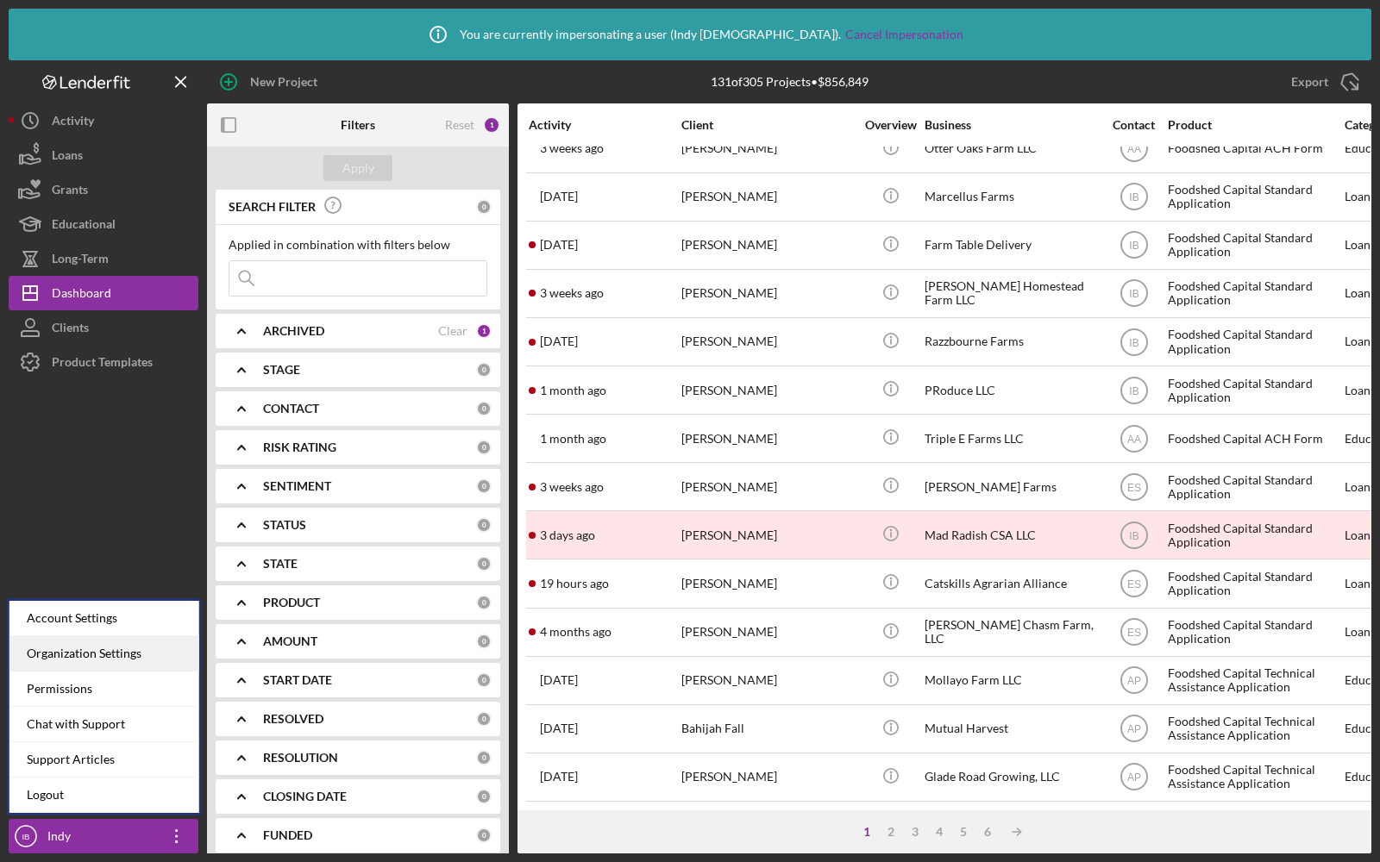
click at [51, 657] on div "Organization Settings" at bounding box center [104, 653] width 190 height 35
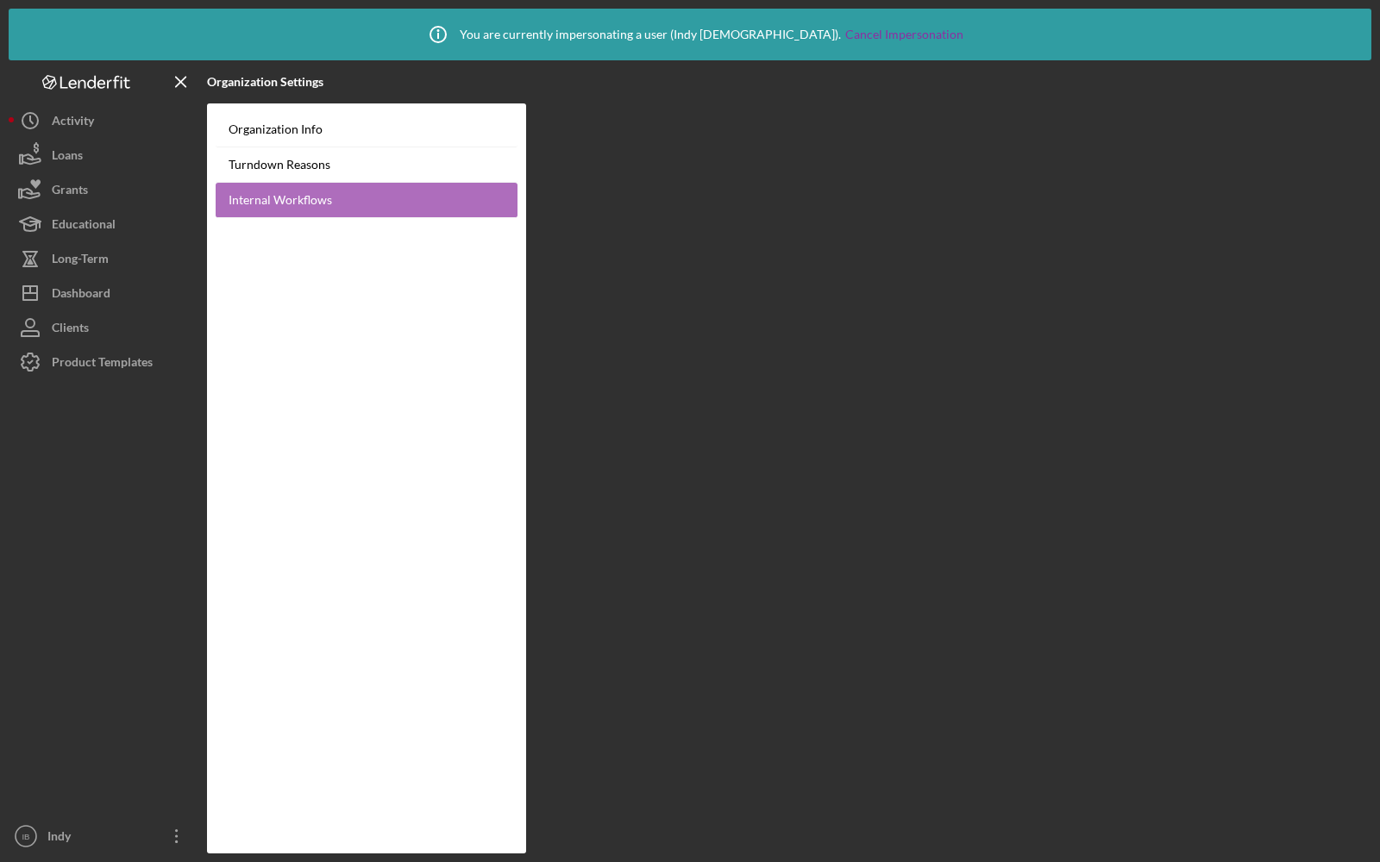
click at [266, 200] on link "Internal Workflows" at bounding box center [367, 200] width 302 height 35
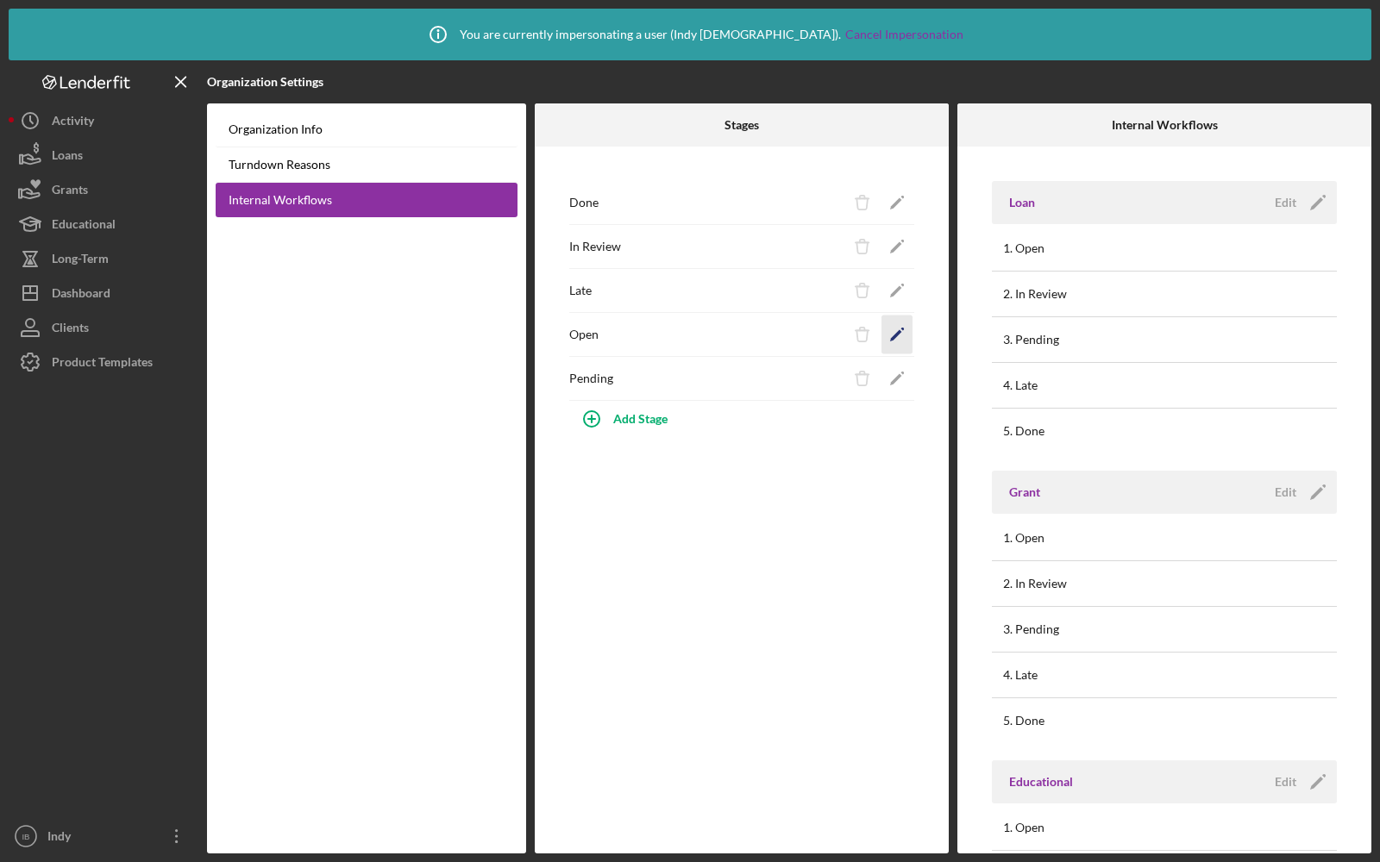
click at [890, 330] on icon "Icon/Edit" at bounding box center [897, 335] width 39 height 39
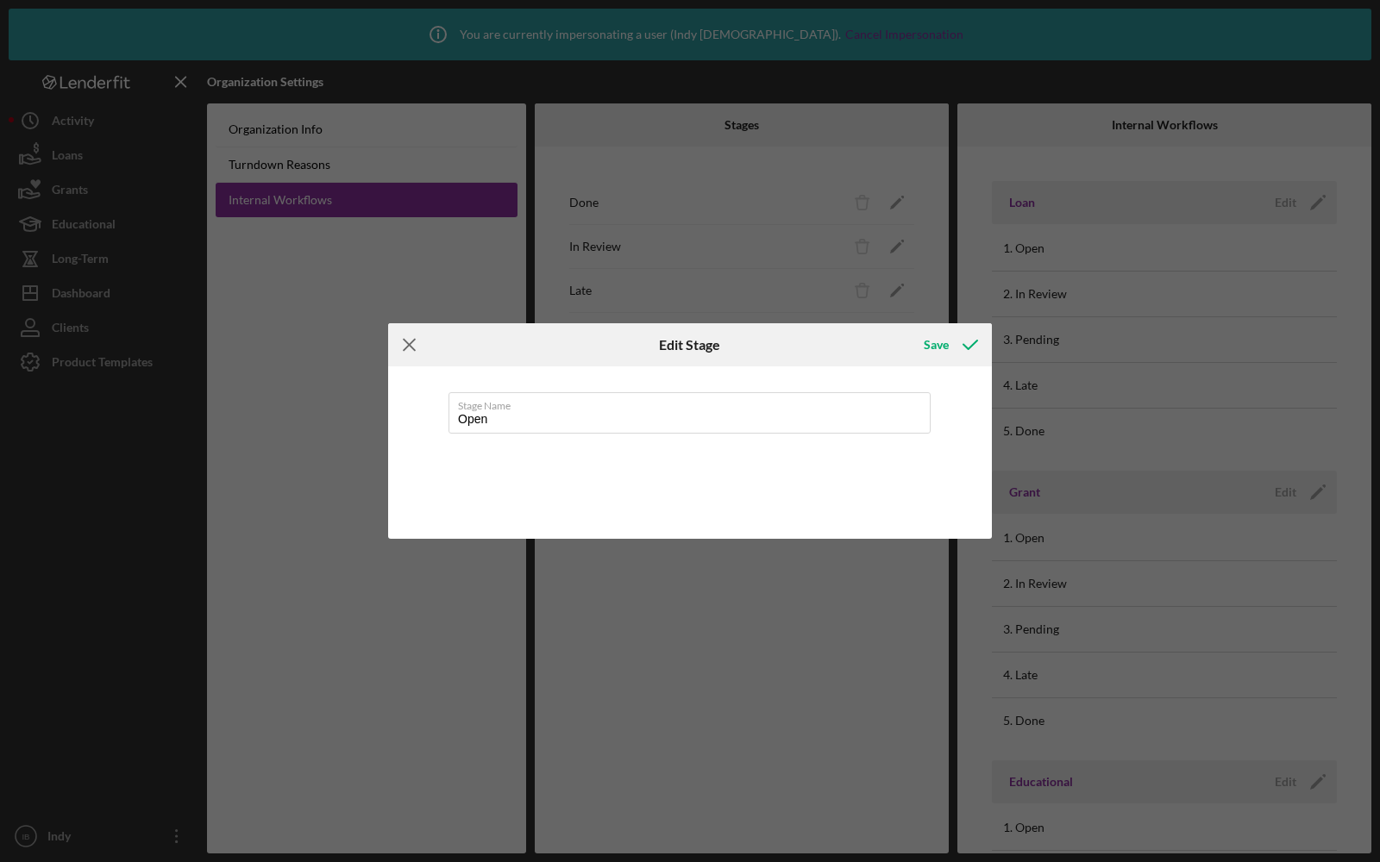
click at [402, 341] on icon "Icon/Menu Close" at bounding box center [409, 344] width 43 height 43
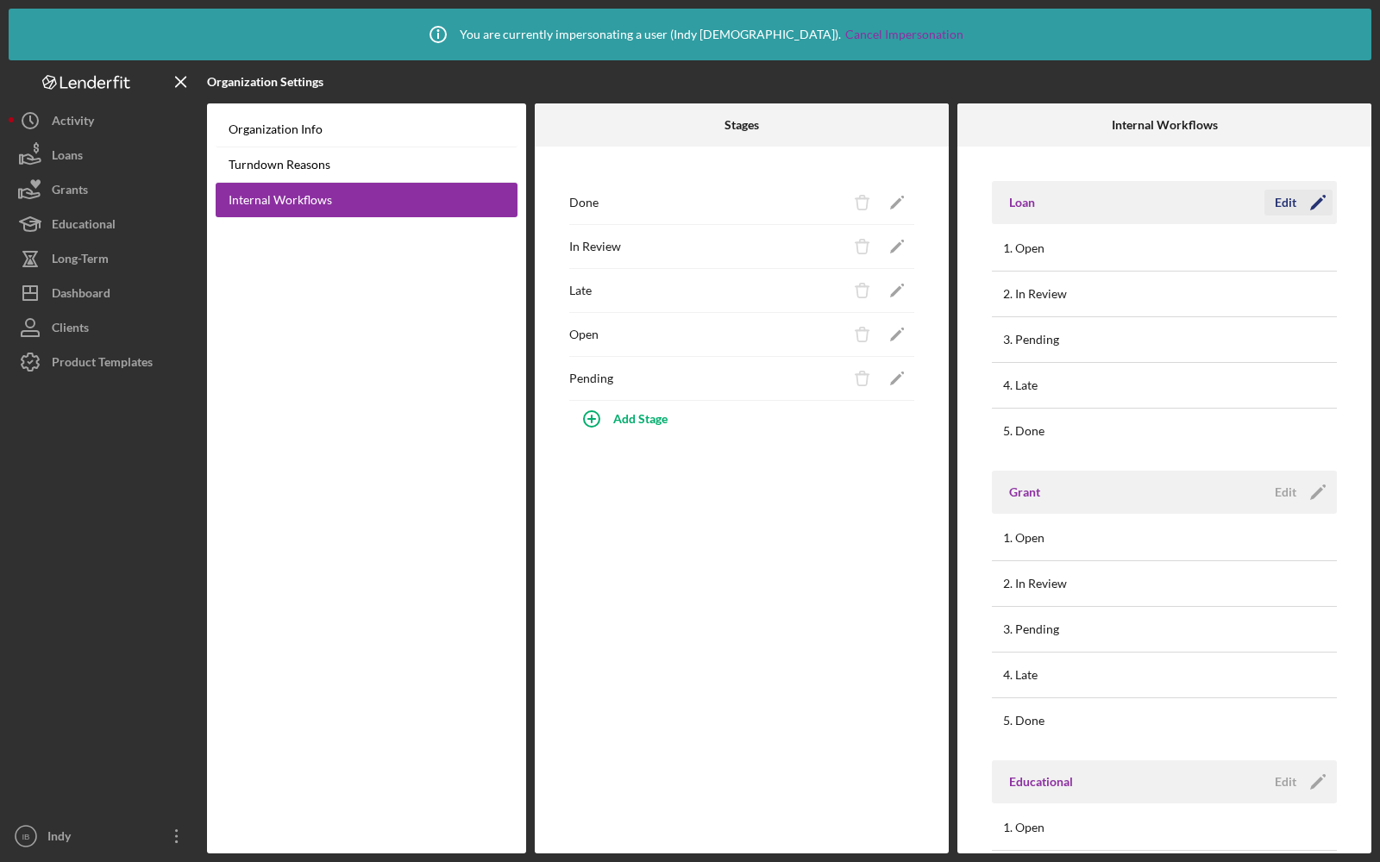
click at [1296, 205] on icon "Icon/Edit" at bounding box center [1317, 202] width 43 height 43
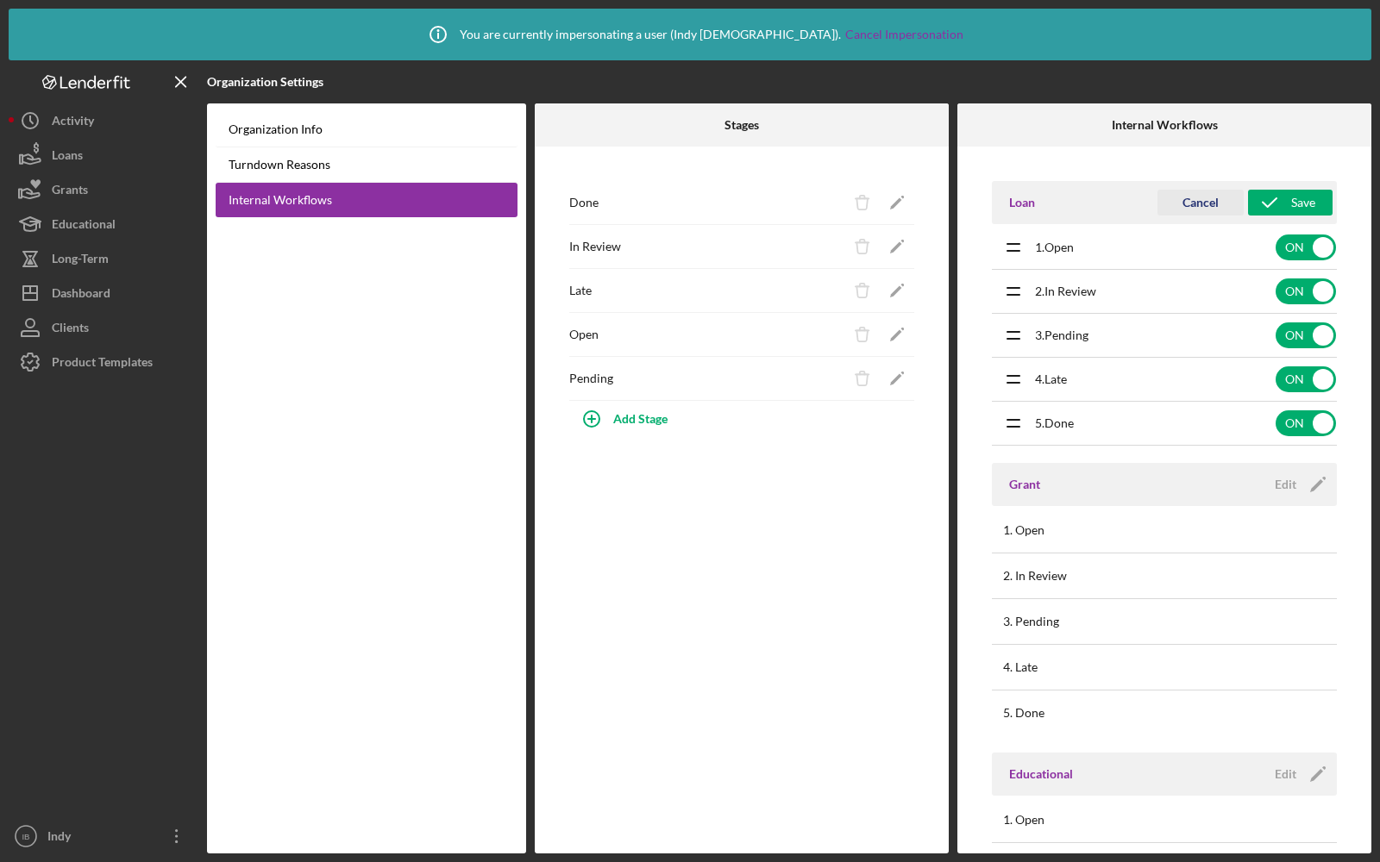
click at [1199, 208] on div "Cancel" at bounding box center [1200, 203] width 36 height 26
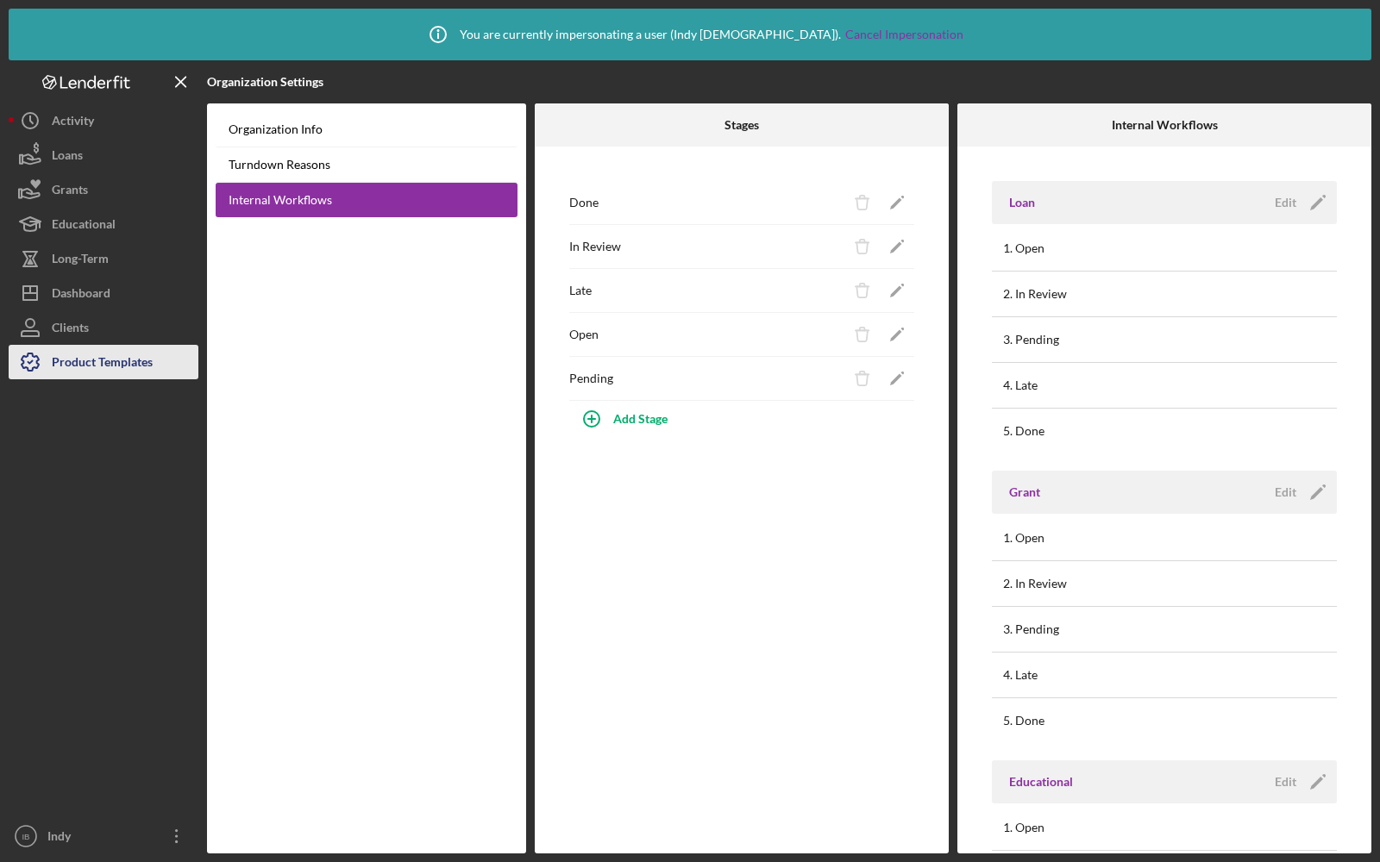
click at [75, 361] on div "Product Templates" at bounding box center [102, 364] width 101 height 39
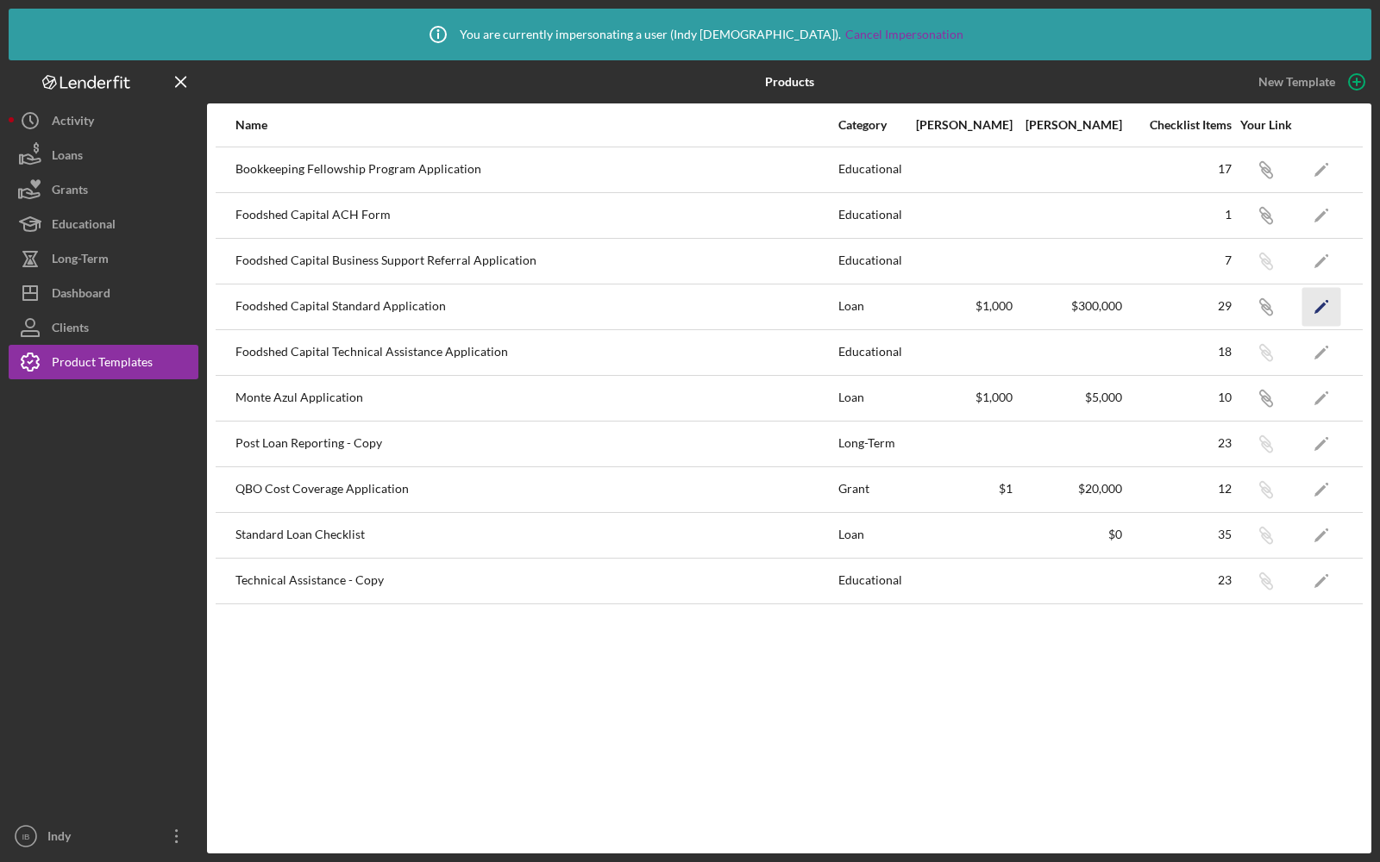
click at [1319, 308] on polygon "button" at bounding box center [1320, 308] width 12 height 12
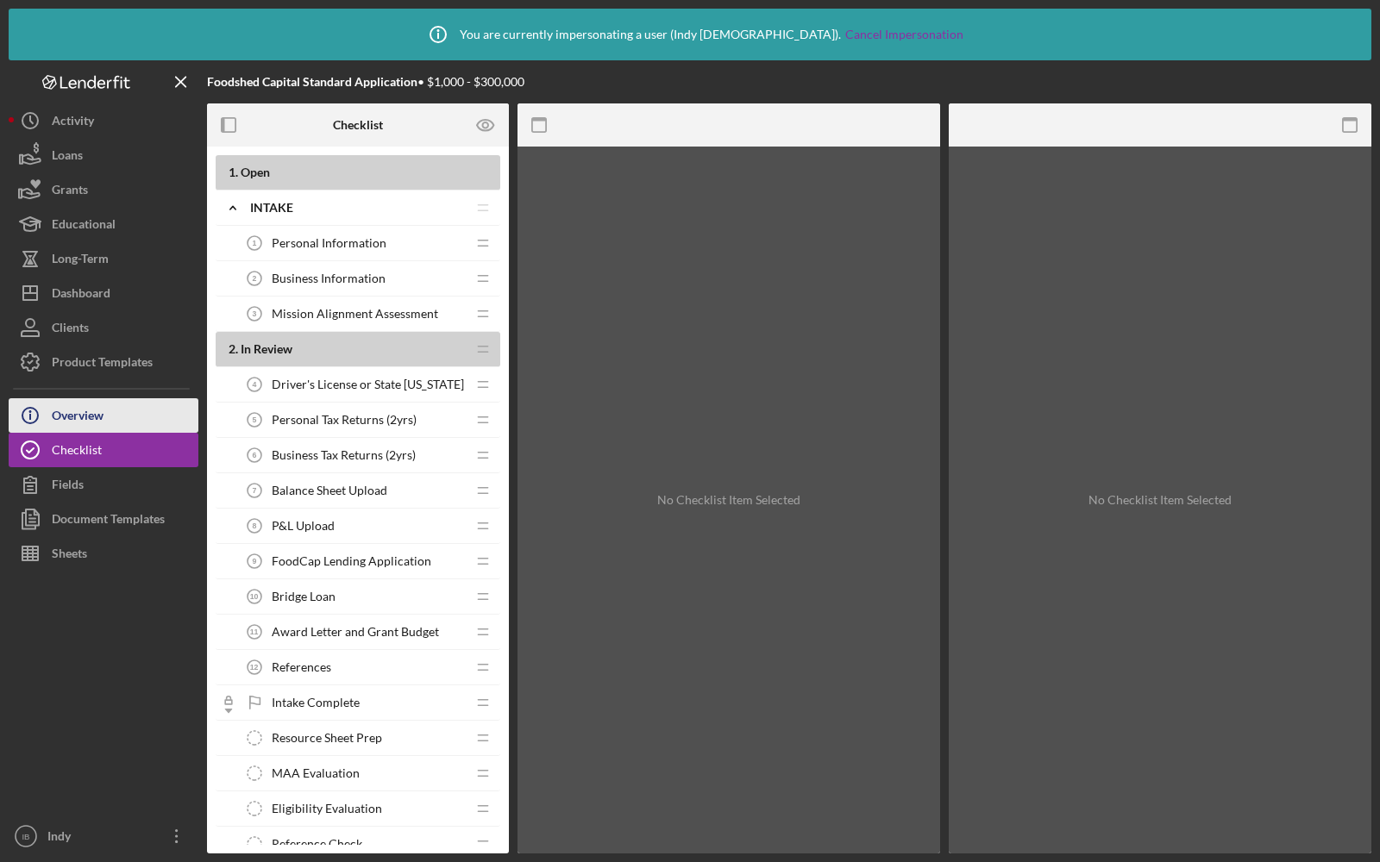
click at [90, 416] on div "Overview" at bounding box center [78, 417] width 52 height 39
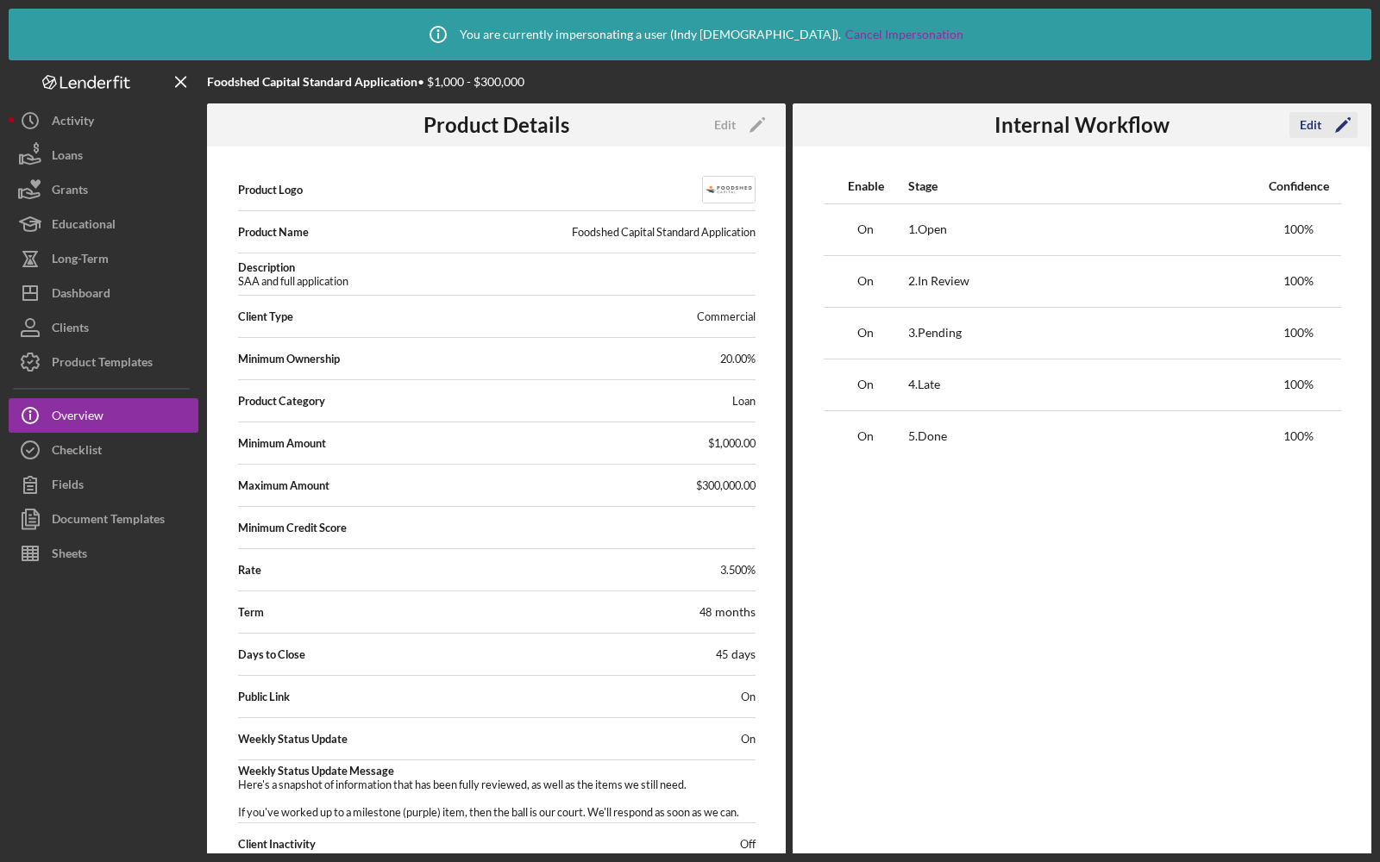
click at [1330, 123] on icon "Icon/Edit" at bounding box center [1342, 124] width 43 height 43
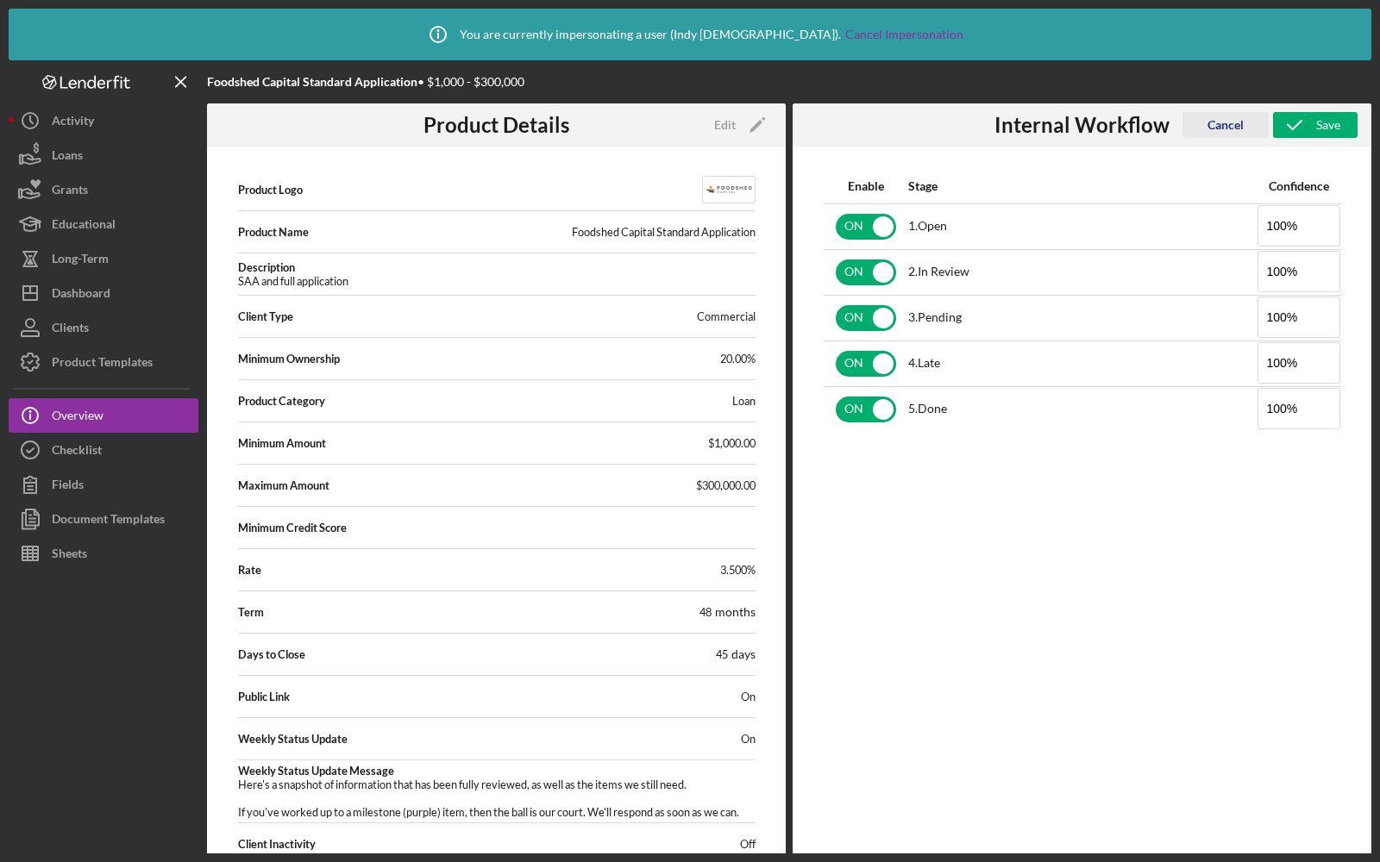
click at [1231, 124] on div "Cancel" at bounding box center [1225, 125] width 36 height 26
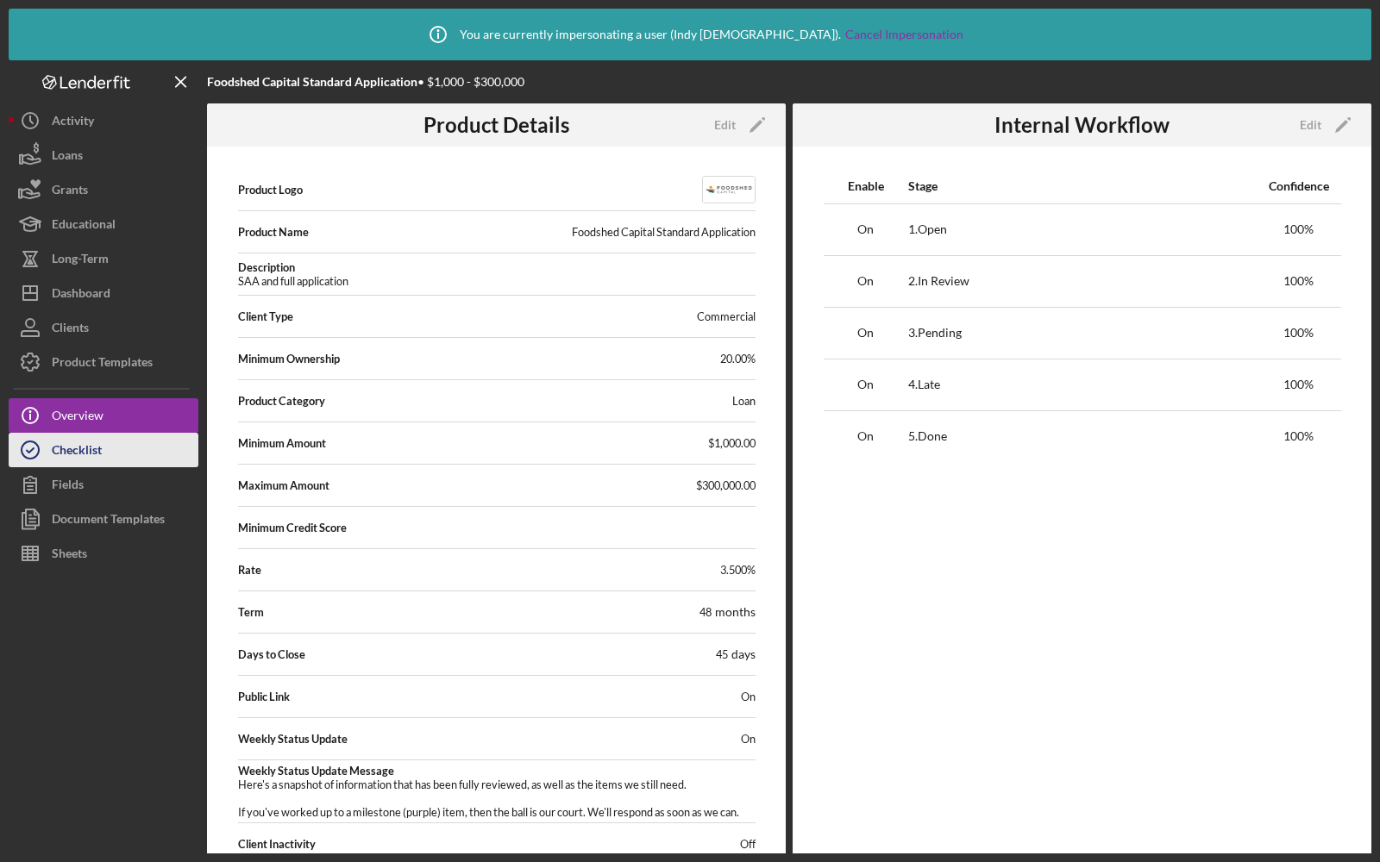
click at [62, 462] on div "Checklist" at bounding box center [77, 452] width 50 height 39
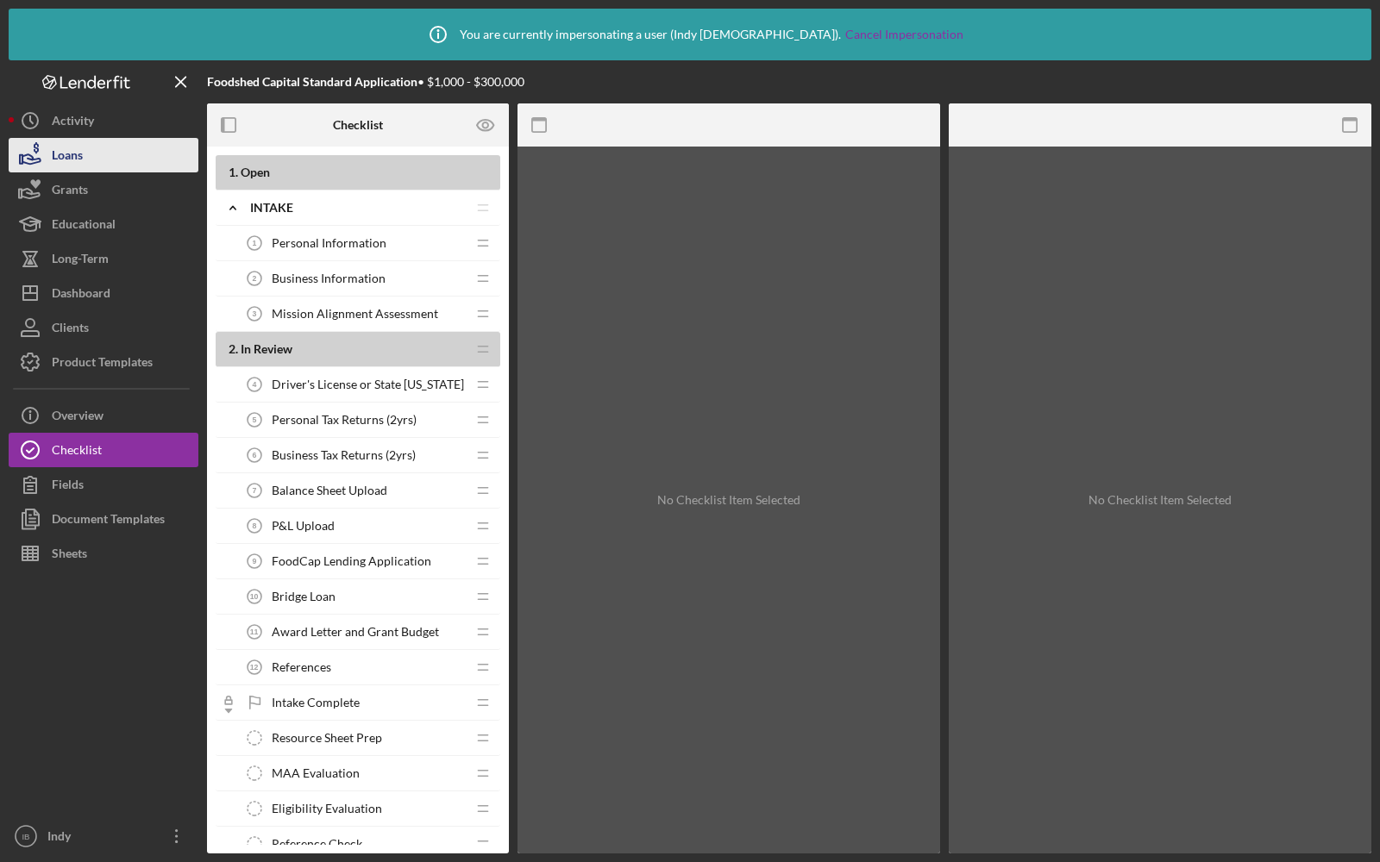
click at [107, 169] on button "Loans" at bounding box center [104, 155] width 190 height 34
